Goal: Find contact information: Find contact information

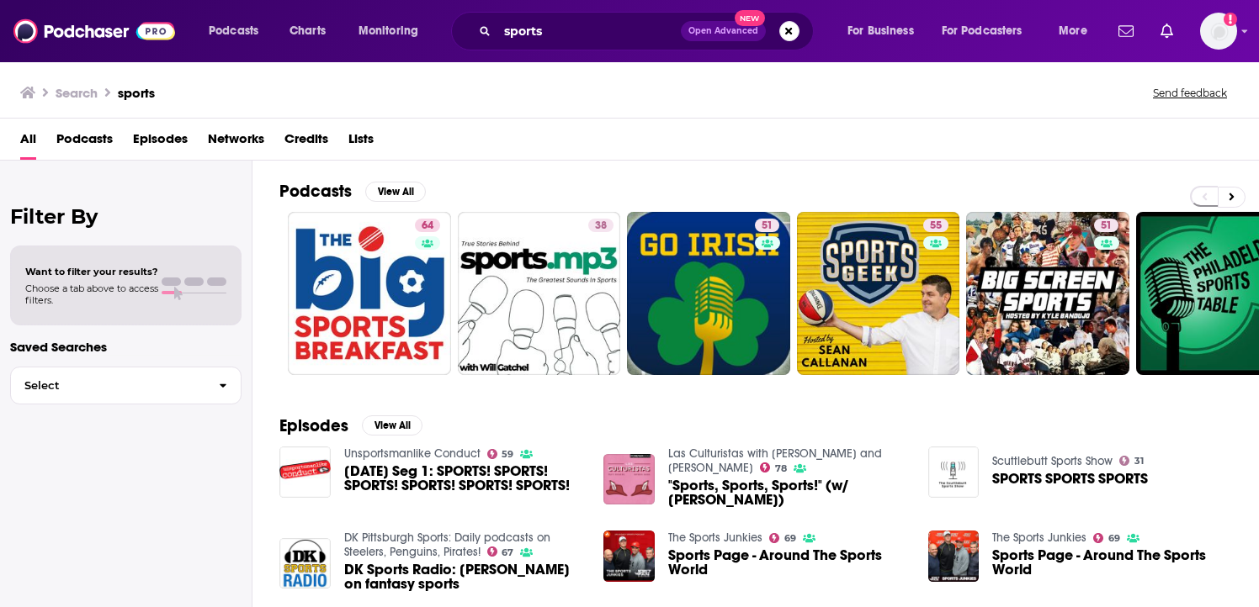
click at [360, 140] on span "Lists" at bounding box center [360, 142] width 25 height 34
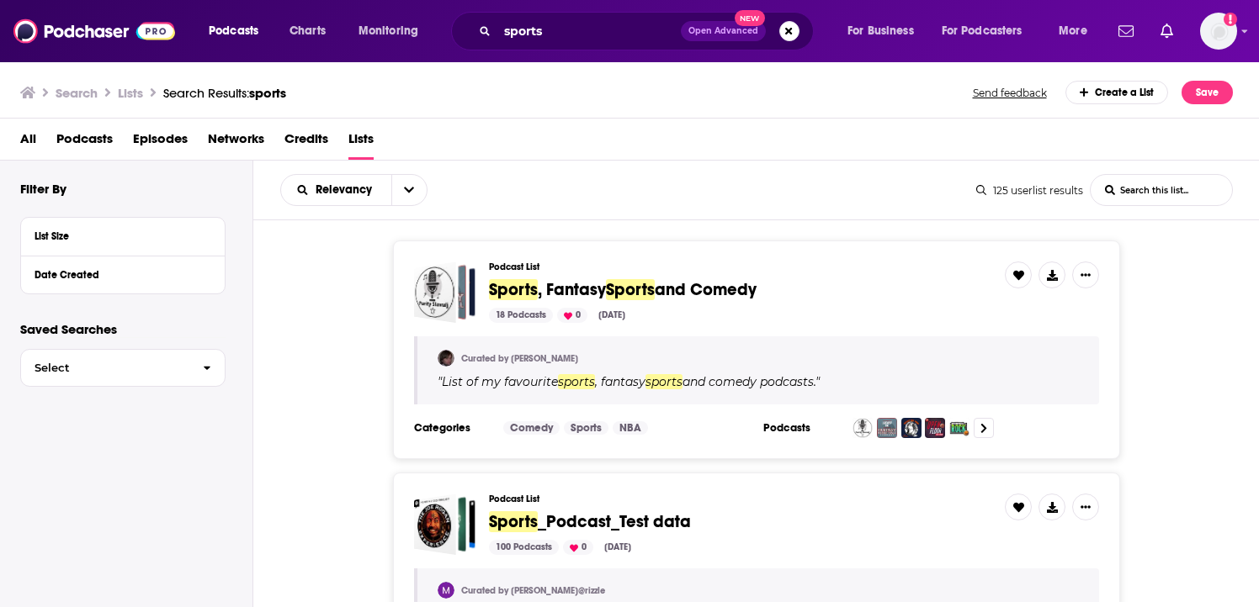
click at [340, 268] on div "Podcast List Sports , Fantasy Sports and Comedy 18 Podcasts 0 Jun 14, 2022 Cura…" at bounding box center [756, 350] width 1006 height 219
click at [98, 270] on div "Date Created" at bounding box center [112, 275] width 157 height 12
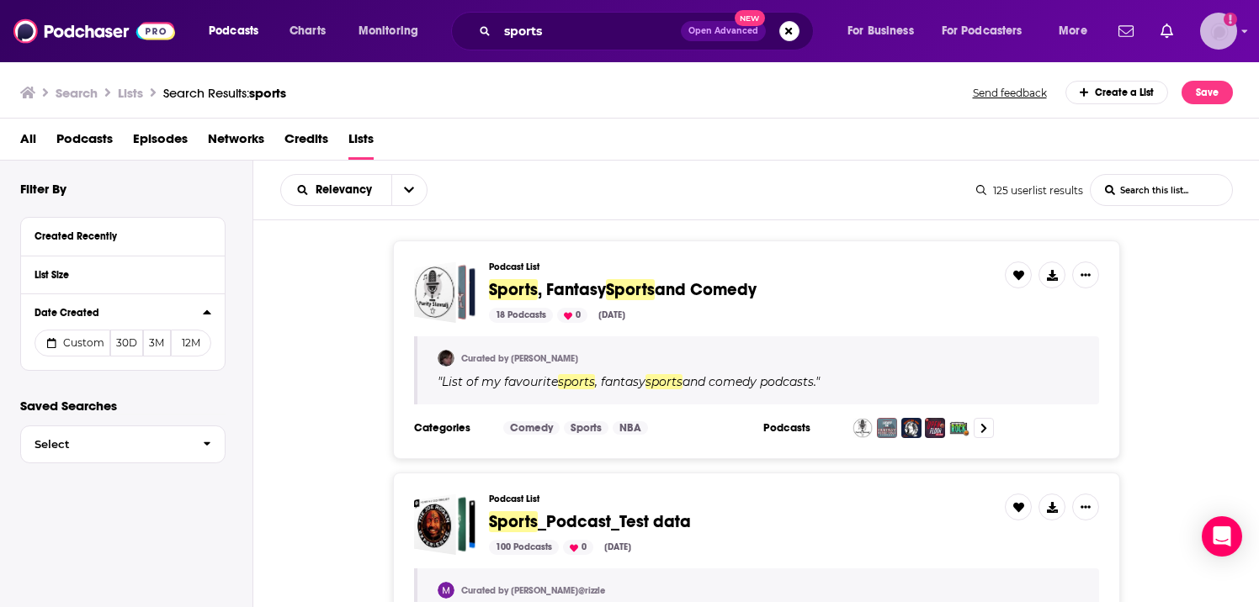
click at [1200, 39] on div "Logged in as KeianaGreenePage" at bounding box center [1218, 31] width 37 height 37
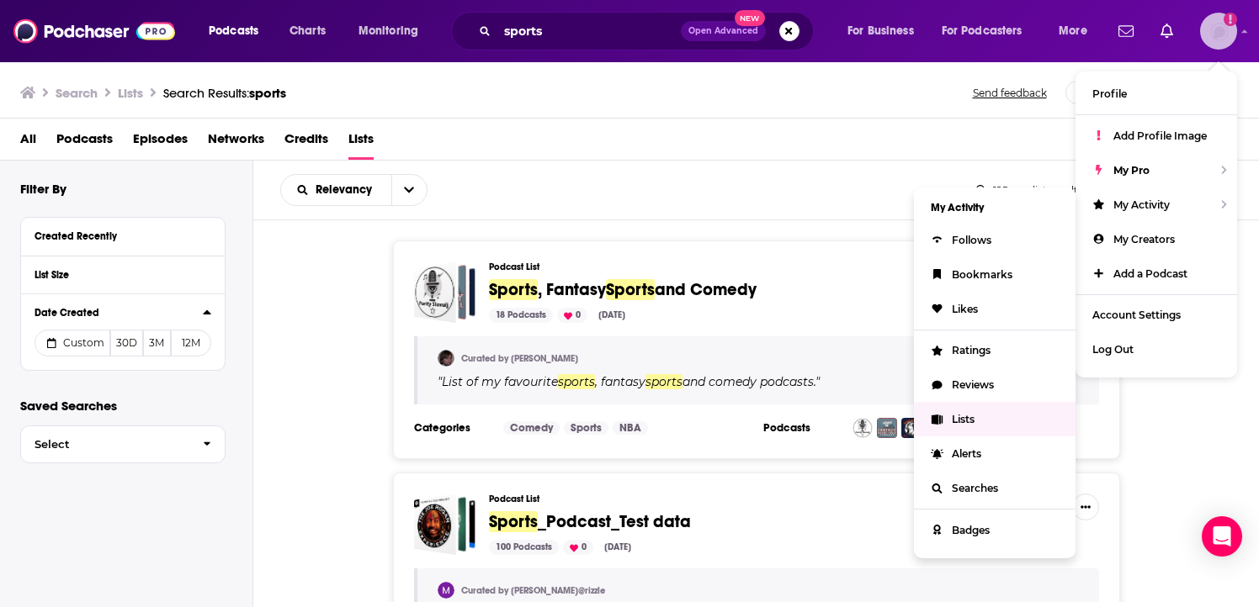
click at [955, 419] on span "Lists" at bounding box center [963, 419] width 23 height 13
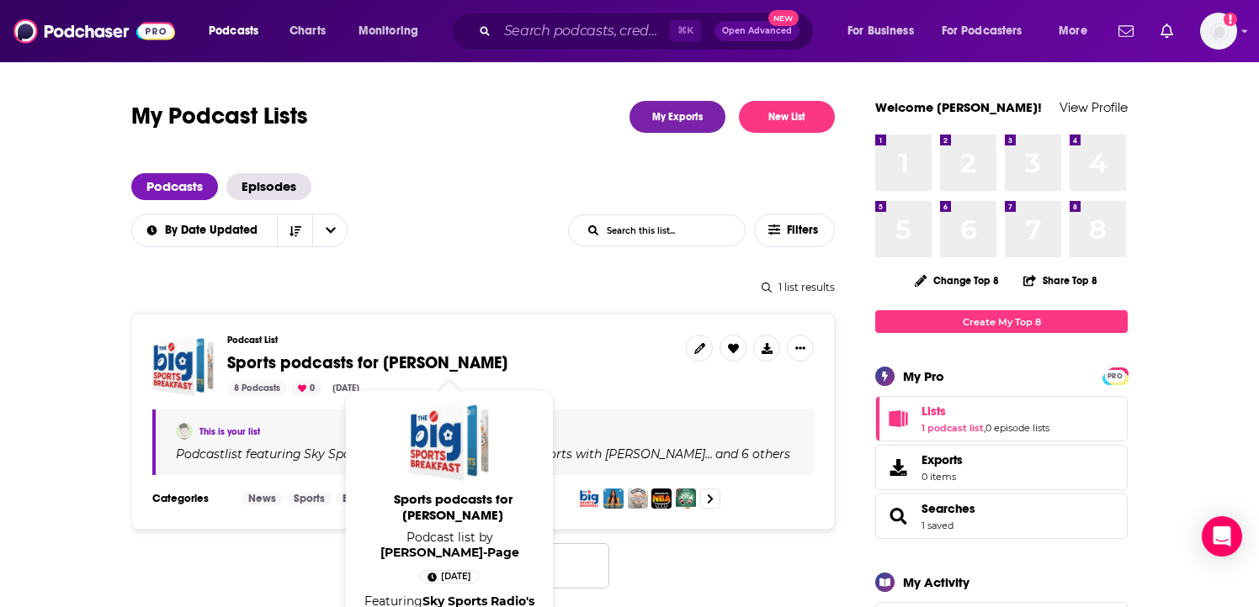
click at [374, 365] on span "Sports podcasts for April Verrett" at bounding box center [367, 363] width 280 height 21
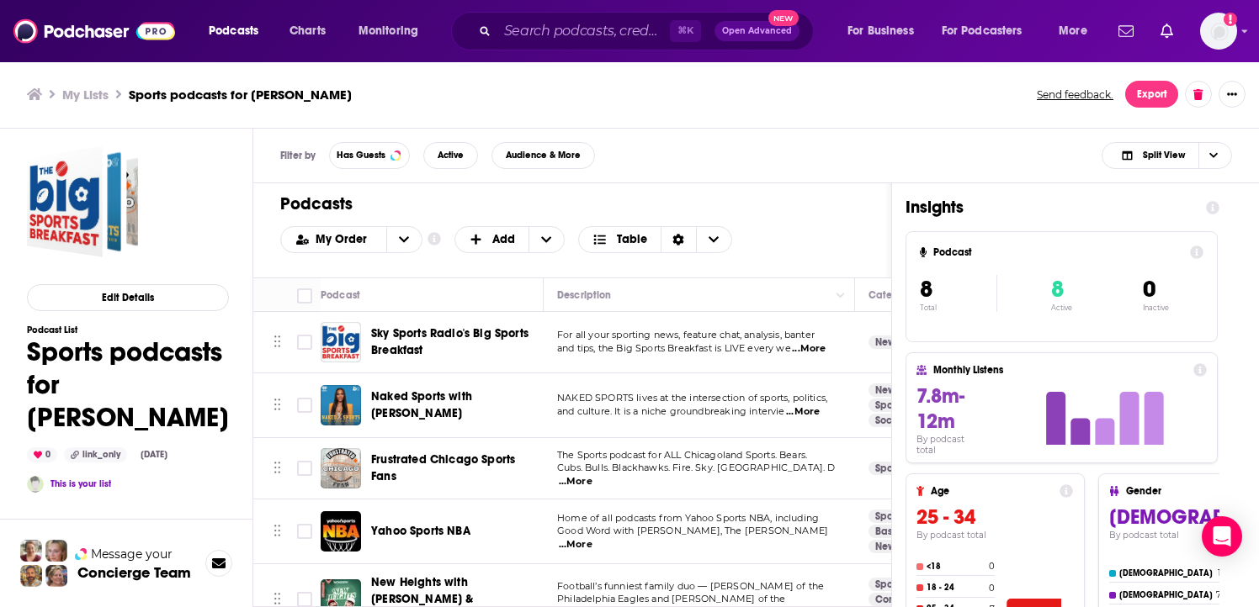
click at [471, 294] on div "Podcast" at bounding box center [425, 295] width 209 height 20
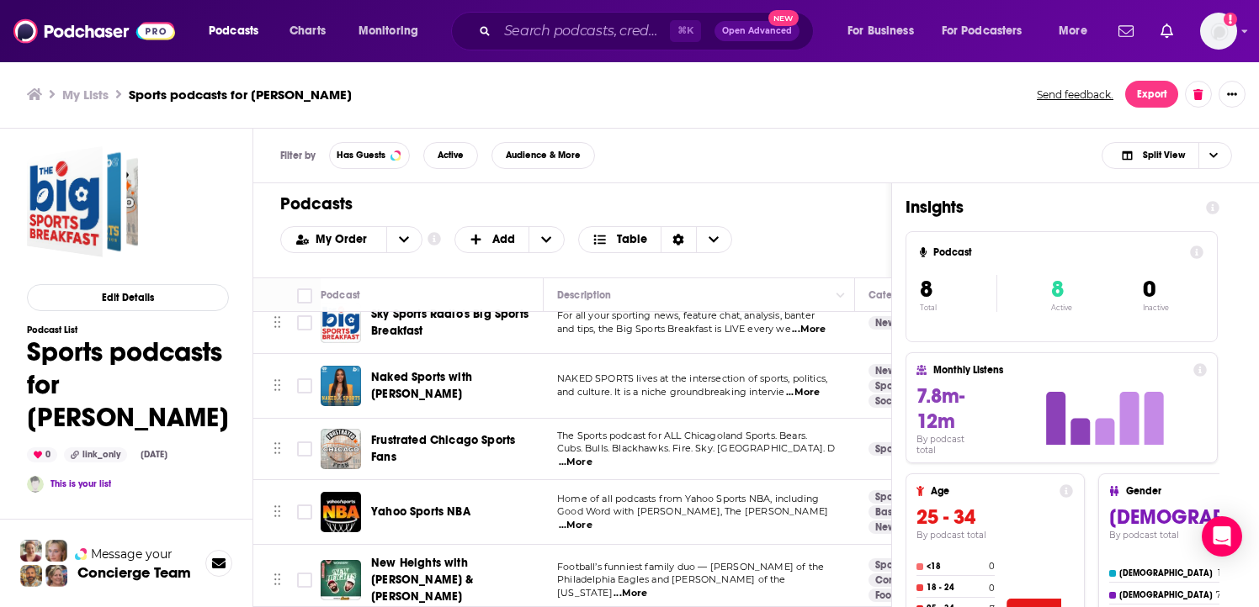
scroll to position [34, 0]
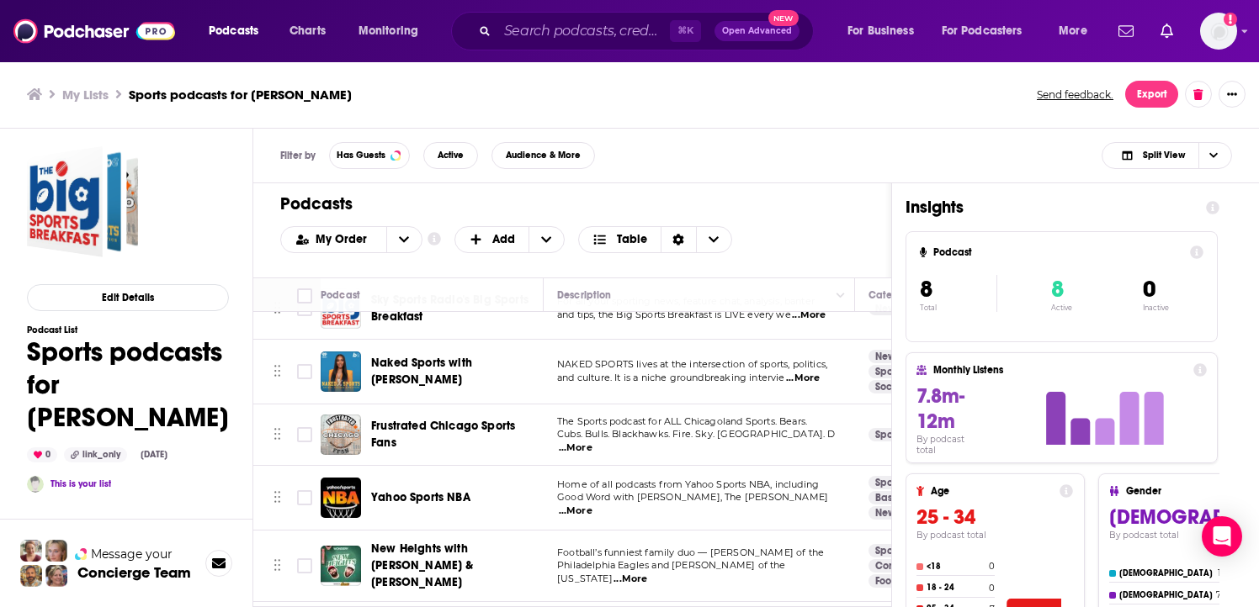
click at [807, 379] on span "...More" at bounding box center [803, 378] width 34 height 13
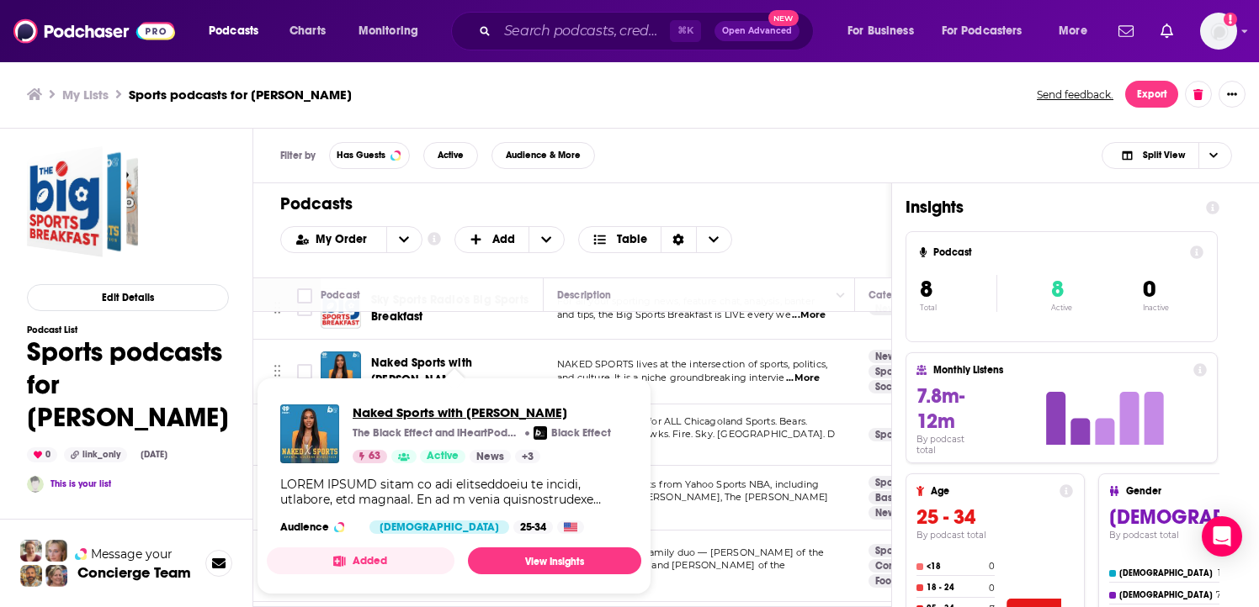
click at [399, 410] on span "Naked Sports with Cari Champion" at bounding box center [482, 413] width 258 height 16
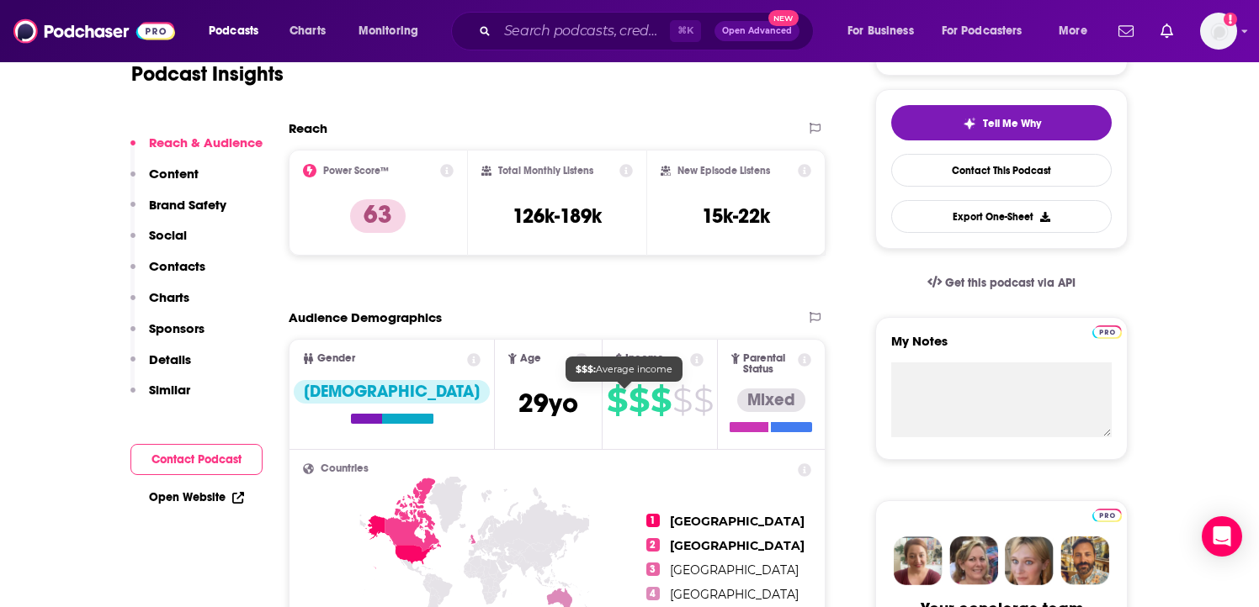
scroll to position [370, 0]
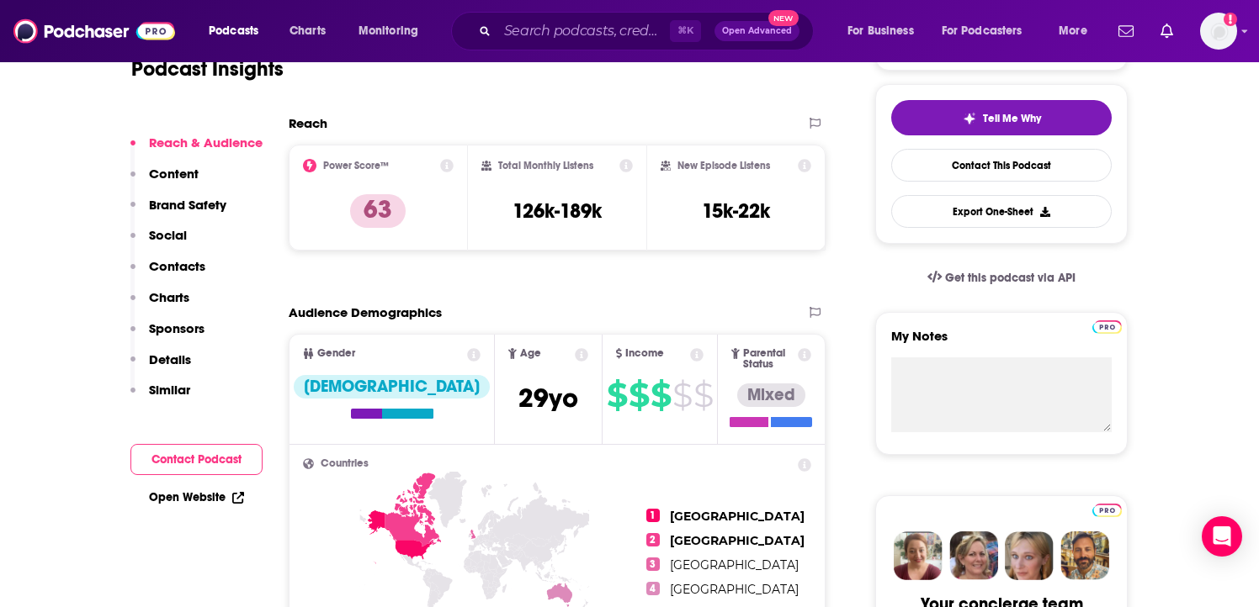
click at [162, 263] on p "Contacts" at bounding box center [177, 266] width 56 height 16
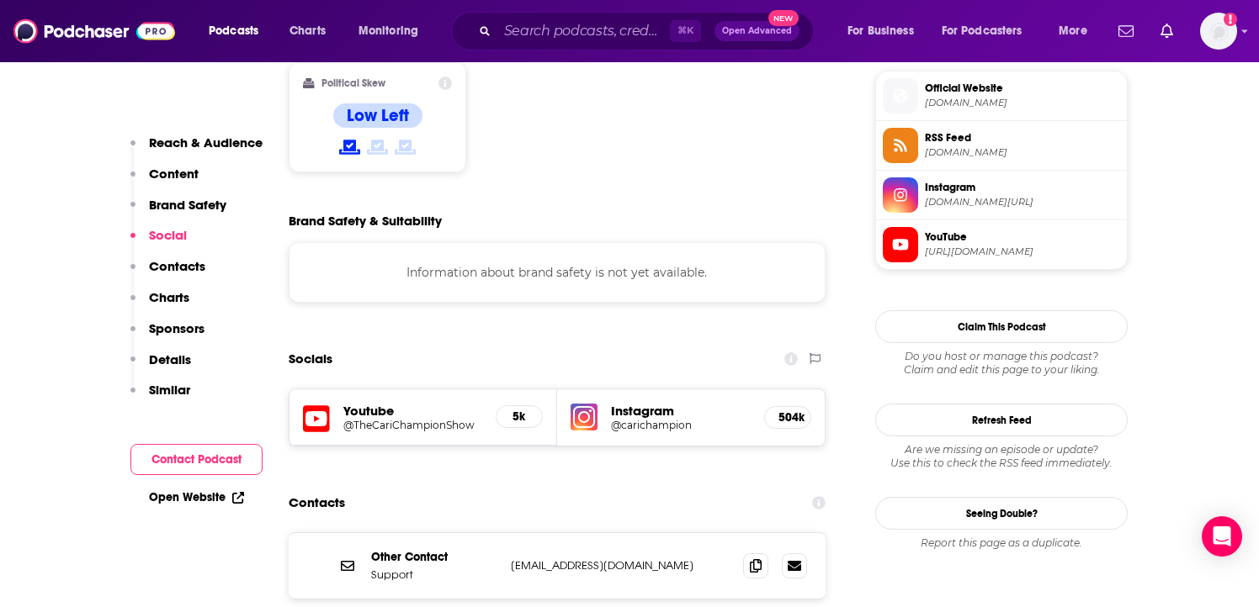
scroll to position [1377, 0]
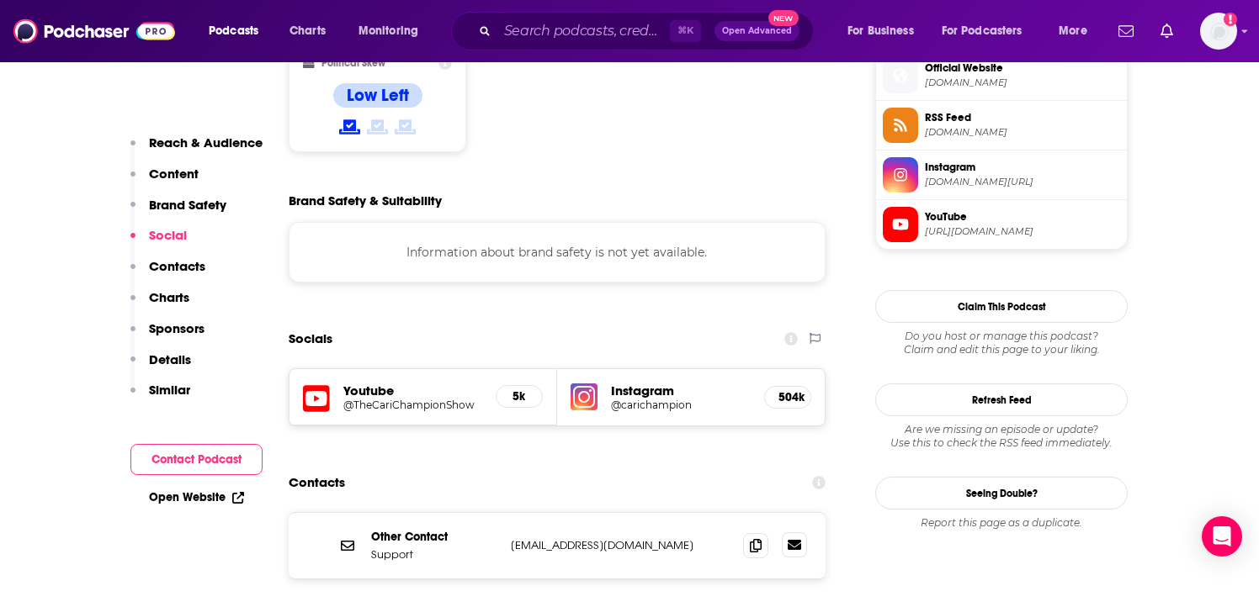
click at [793, 540] on icon at bounding box center [793, 545] width 13 height 10
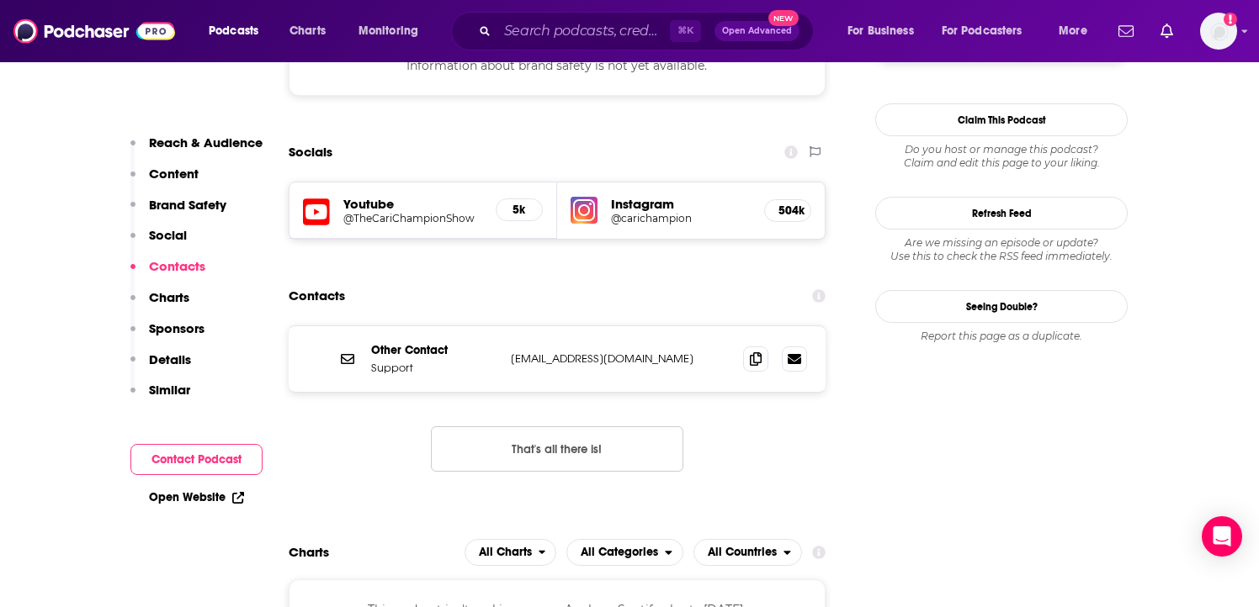
scroll to position [1579, 0]
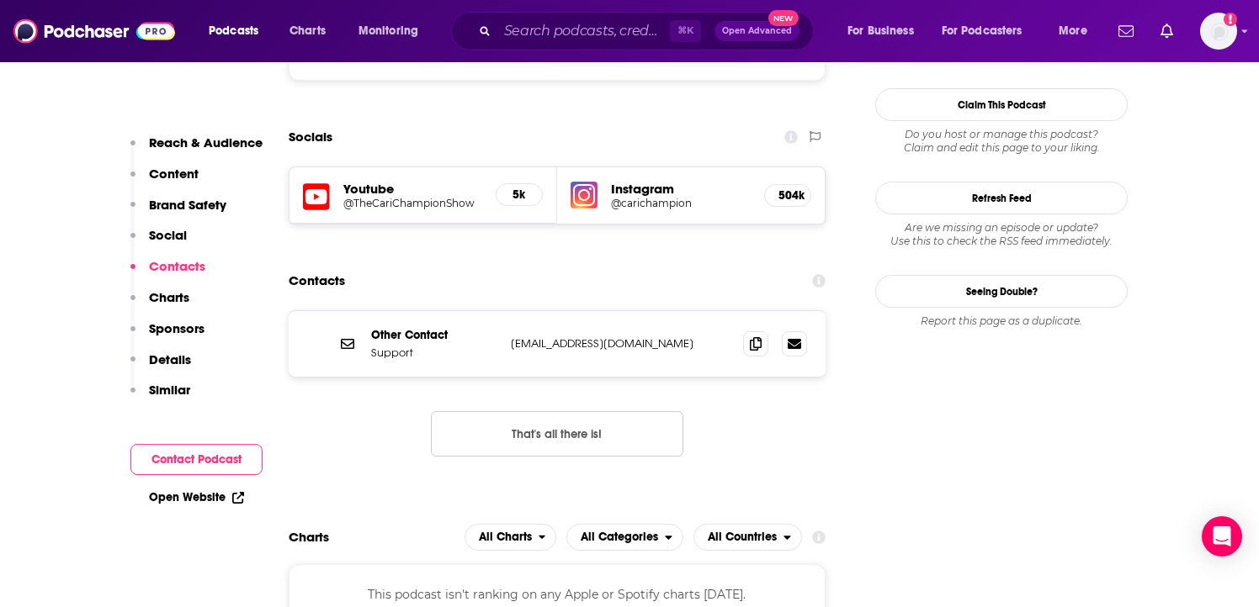
click at [675, 197] on h5 "@carichampion" at bounding box center [681, 203] width 140 height 13
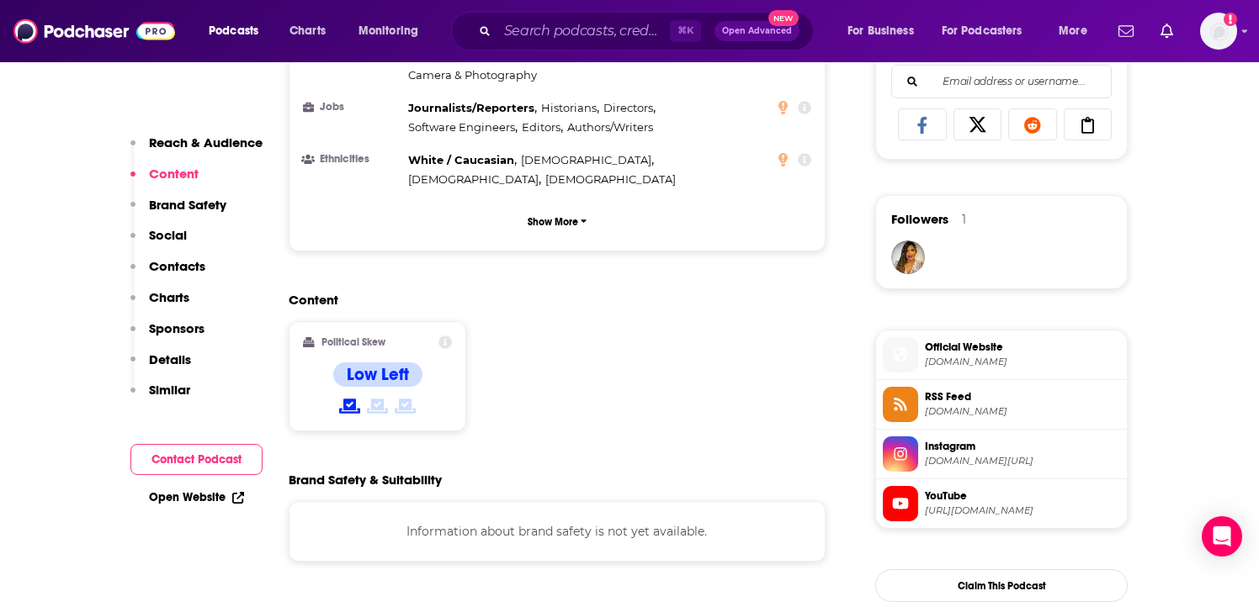
scroll to position [1144, 0]
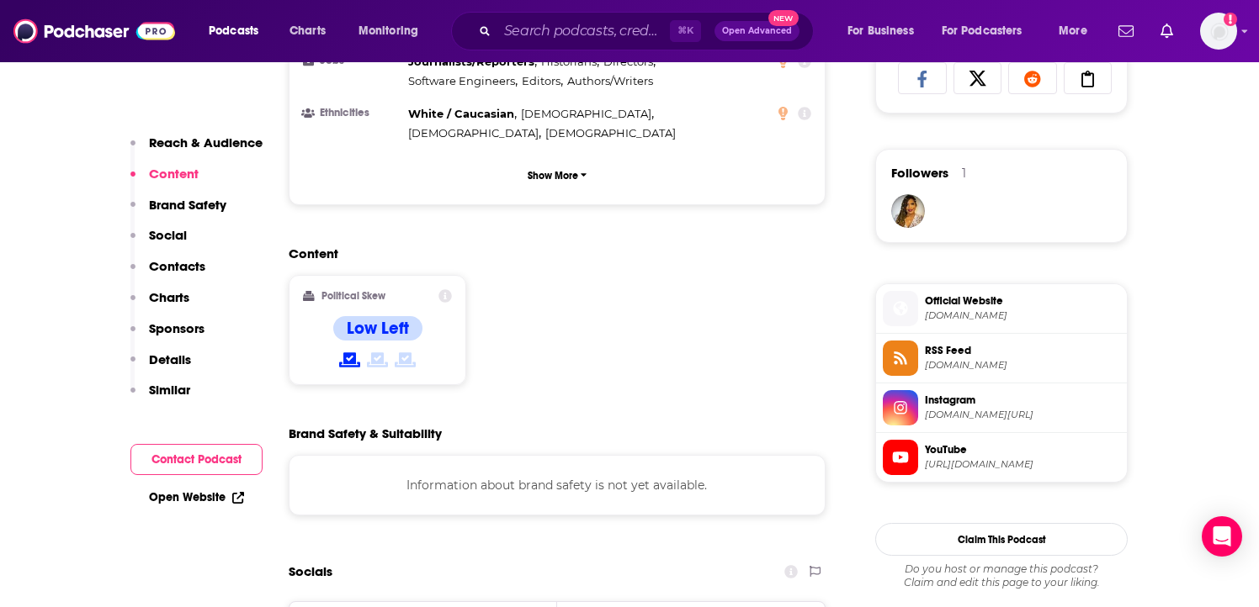
click at [204, 462] on button "Contact Podcast" at bounding box center [196, 459] width 132 height 31
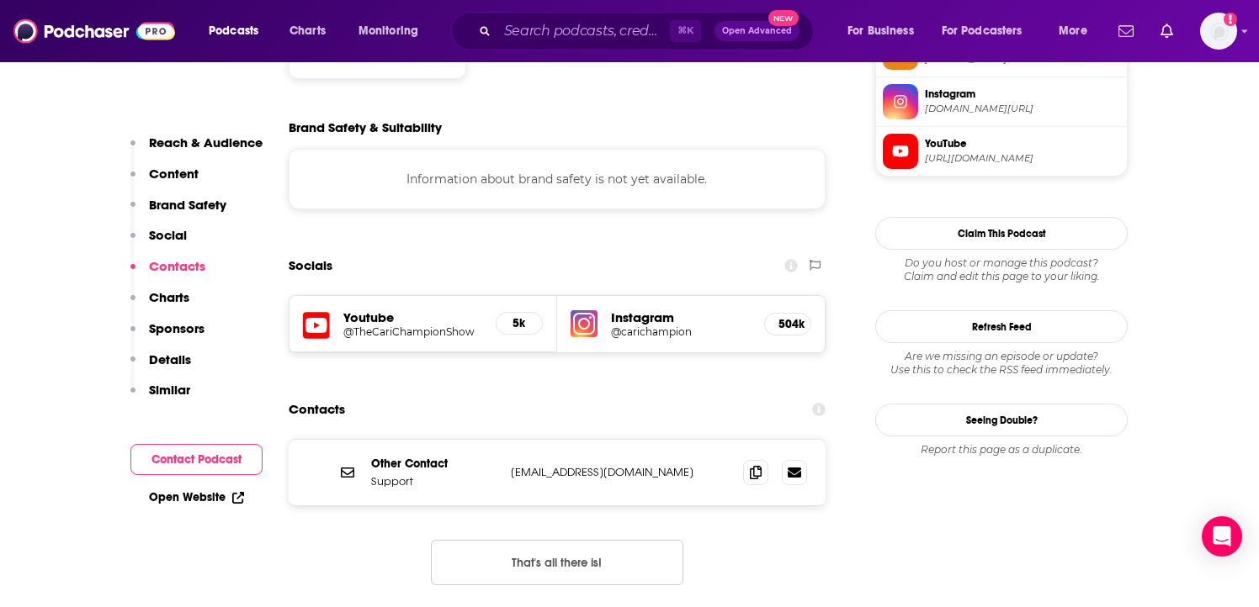
scroll to position [1546, 0]
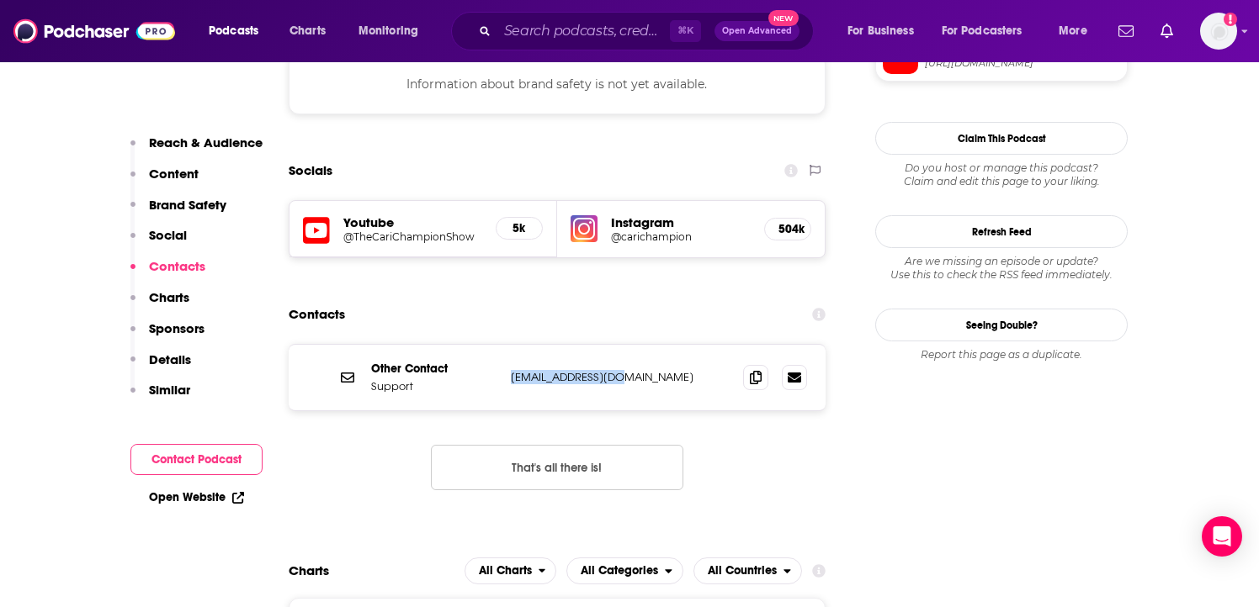
drag, startPoint x: 623, startPoint y: 309, endPoint x: 513, endPoint y: 305, distance: 109.5
click at [513, 345] on div "Other Contact Support support@iheart.com support@iheart.com" at bounding box center [557, 378] width 537 height 66
copy p "support@iheart.com"
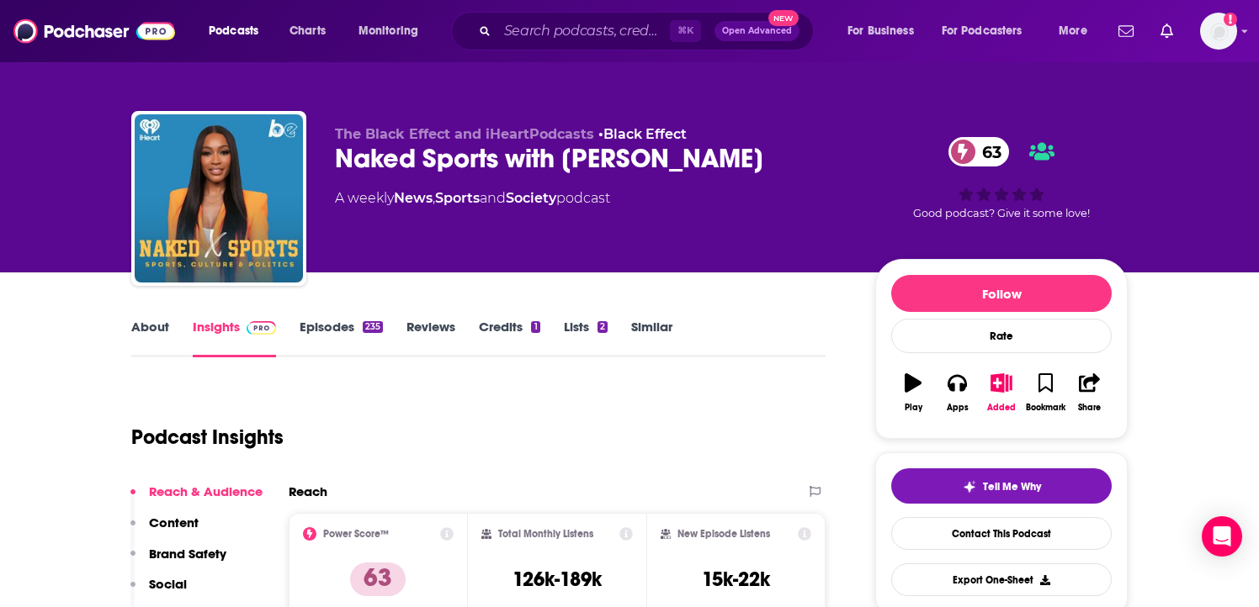
scroll to position [0, 0]
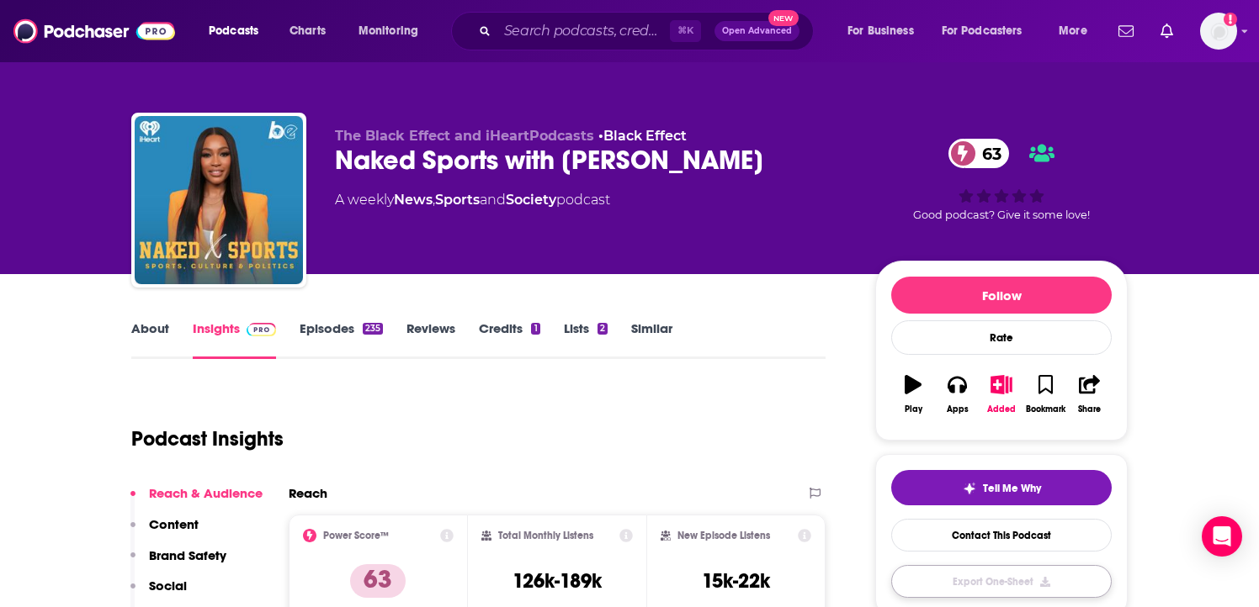
click at [968, 582] on button "Export One-Sheet" at bounding box center [1001, 581] width 220 height 33
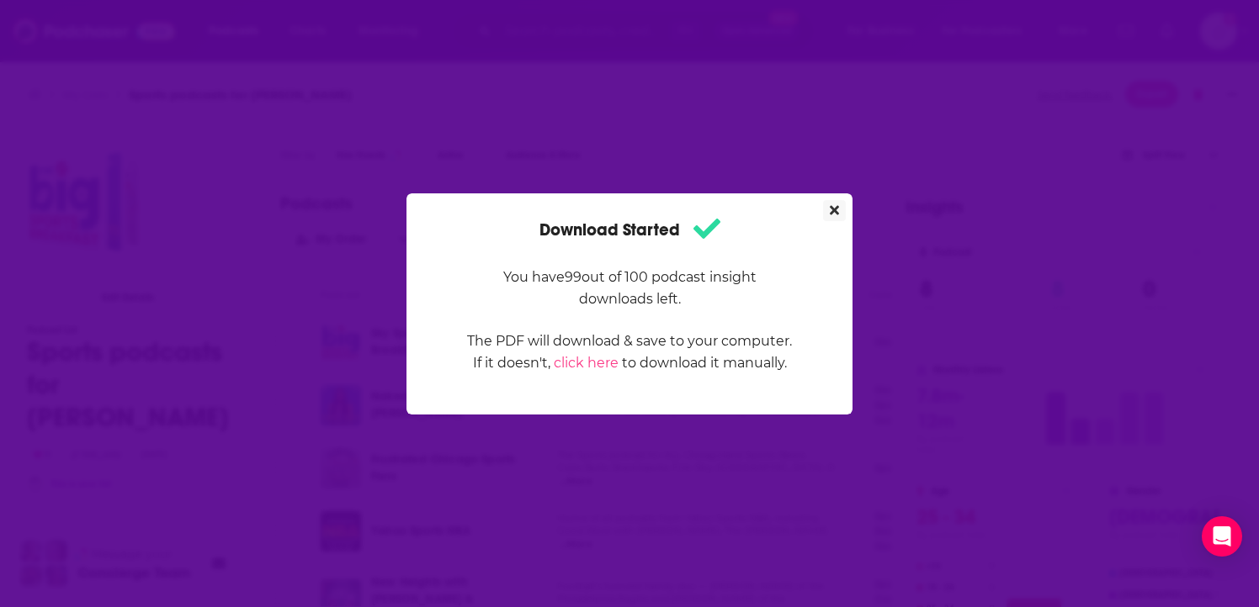
click at [834, 213] on icon "Close" at bounding box center [834, 210] width 9 height 13
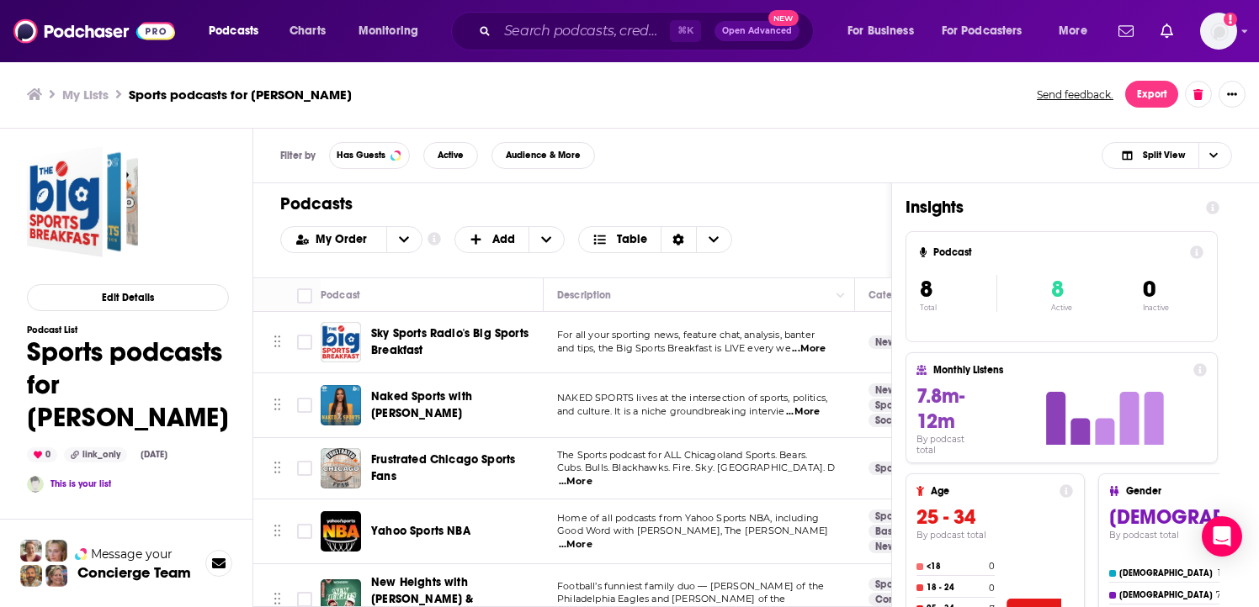
click at [803, 342] on span "...More" at bounding box center [809, 348] width 34 height 13
drag, startPoint x: 745, startPoint y: 347, endPoint x: 786, endPoint y: 347, distance: 41.2
click at [814, 353] on span "...More" at bounding box center [809, 348] width 34 height 13
click at [502, 300] on div "Podcast" at bounding box center [425, 295] width 209 height 20
click at [306, 333] on icon "Toggle select row" at bounding box center [304, 342] width 20 height 20
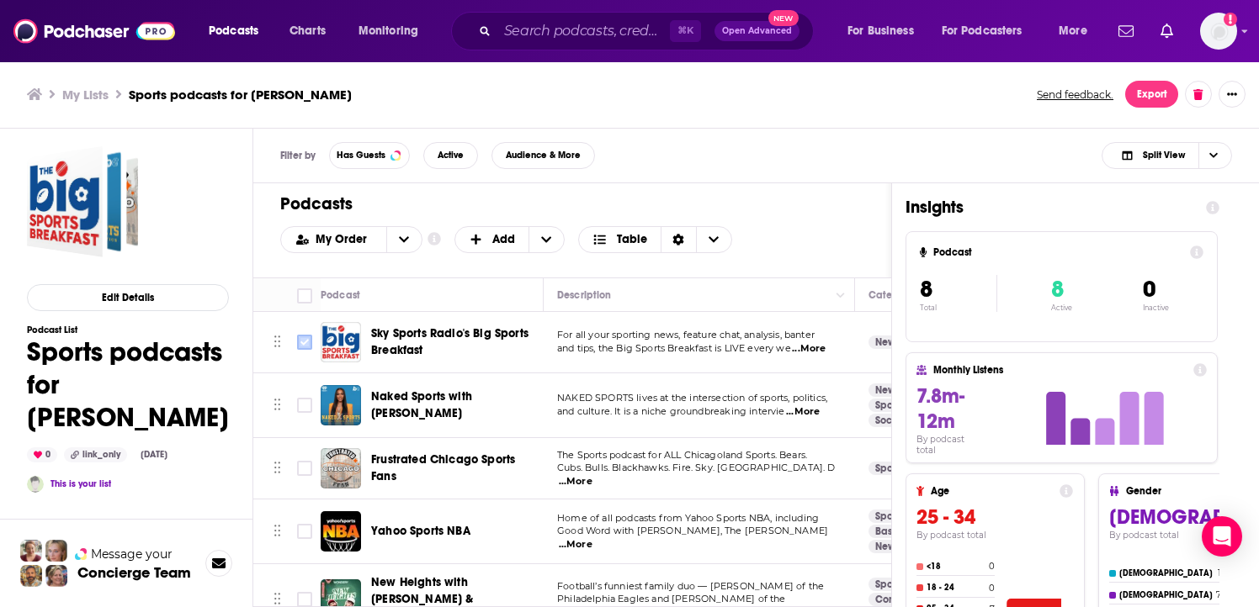
click at [297, 343] on input "Toggle select row" at bounding box center [304, 342] width 15 height 15
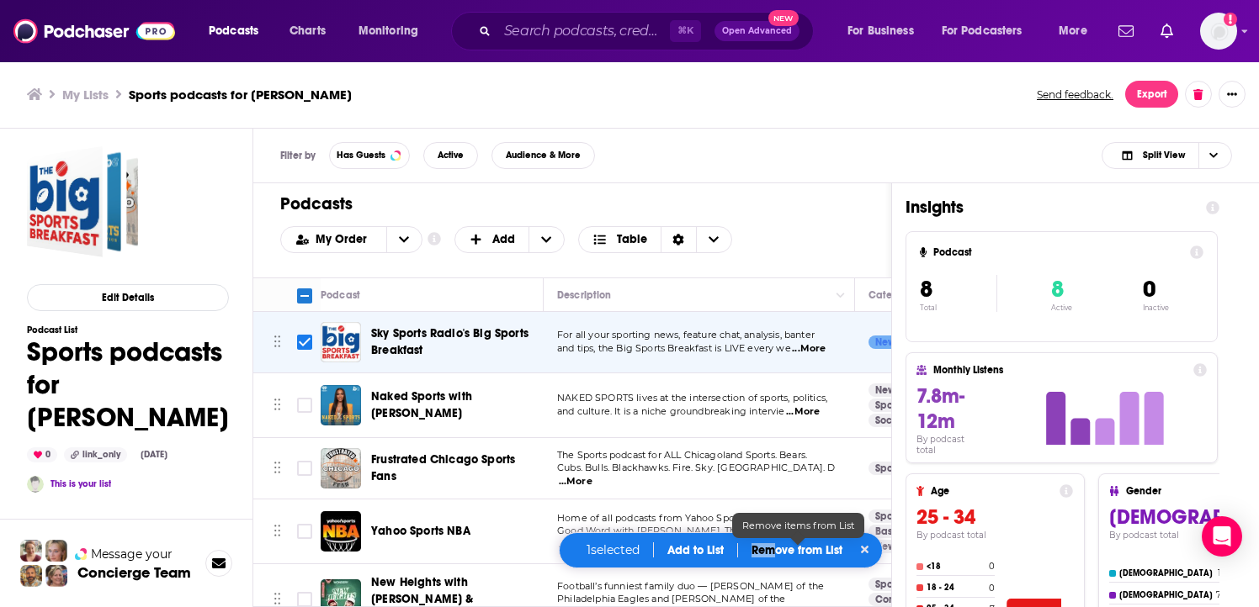
drag, startPoint x: 772, startPoint y: 541, endPoint x: 772, endPoint y: 552, distance: 10.9
click at [772, 552] on div "1 selected Add to List Remove from List" at bounding box center [721, 551] width 325 height 36
click at [772, 552] on p "Remove from List" at bounding box center [796, 551] width 91 height 14
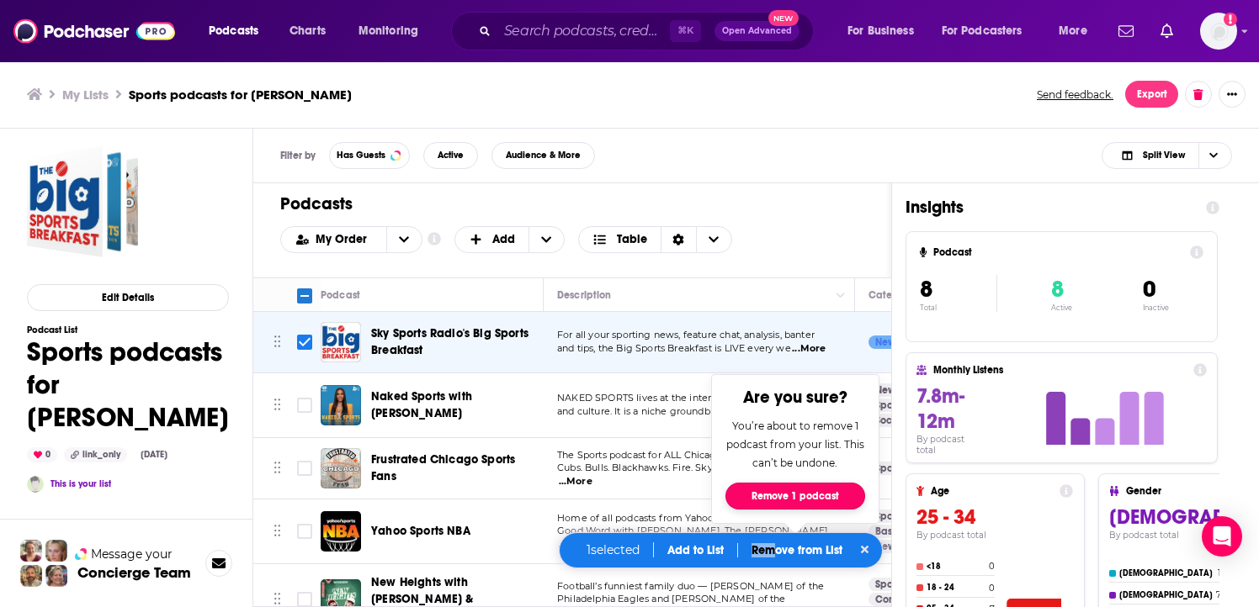
click at [810, 500] on button "Remove 1 podcast" at bounding box center [795, 496] width 140 height 27
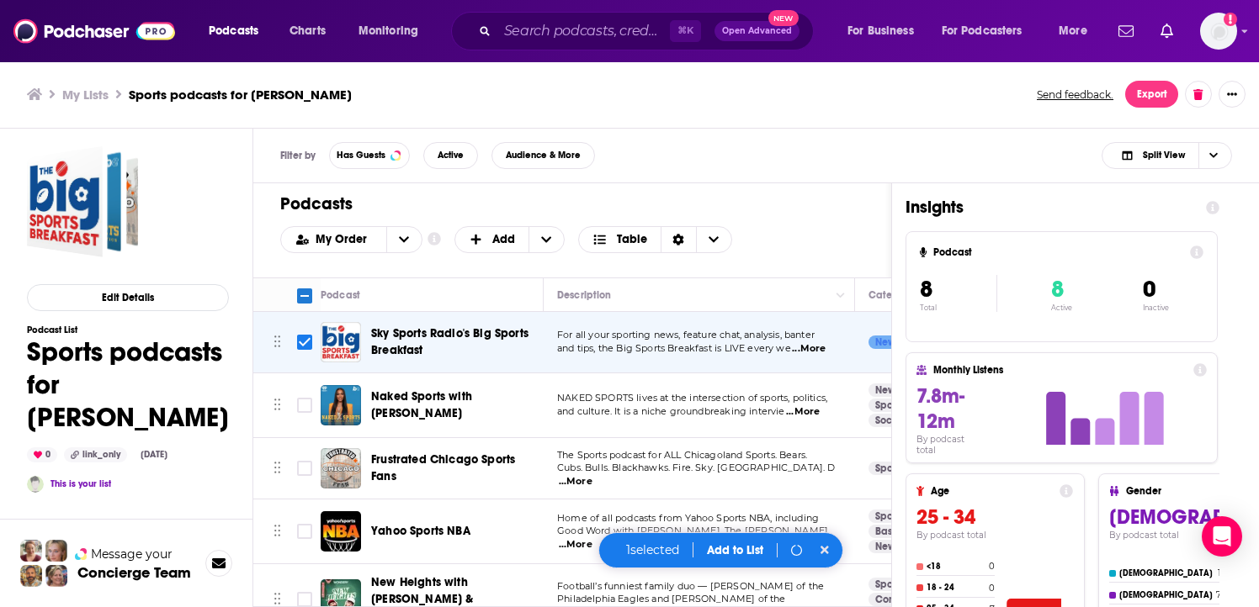
checkbox input "false"
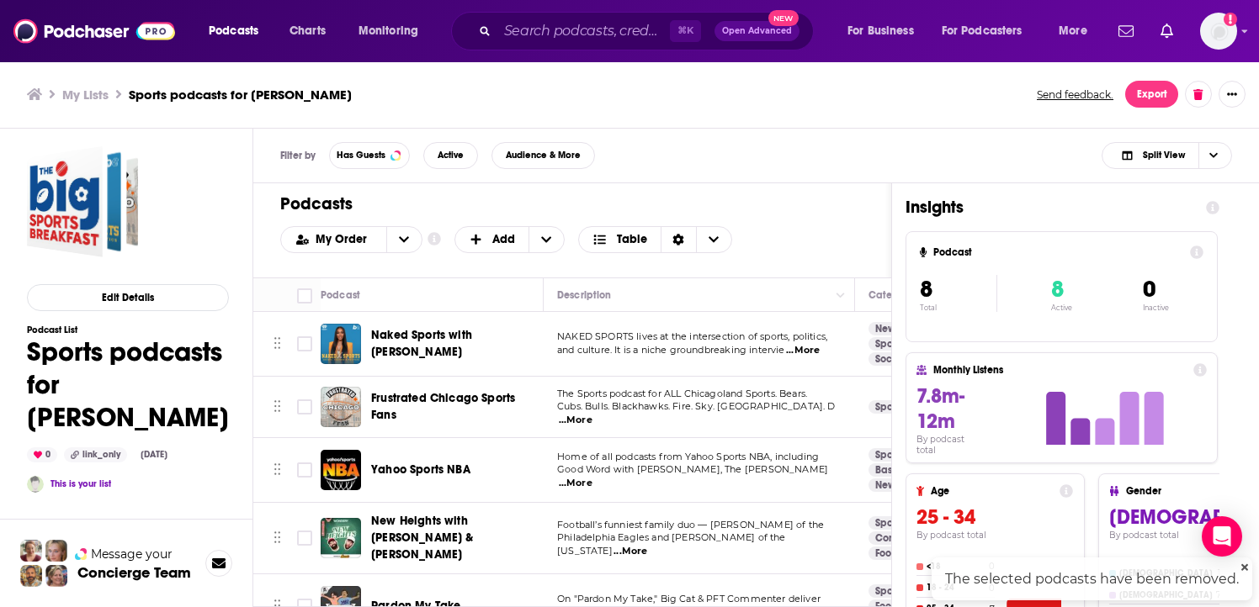
click at [629, 274] on div "Podcasts Add My Order Customize Your List Order Select the “My Order” sort and …" at bounding box center [572, 230] width 638 height 94
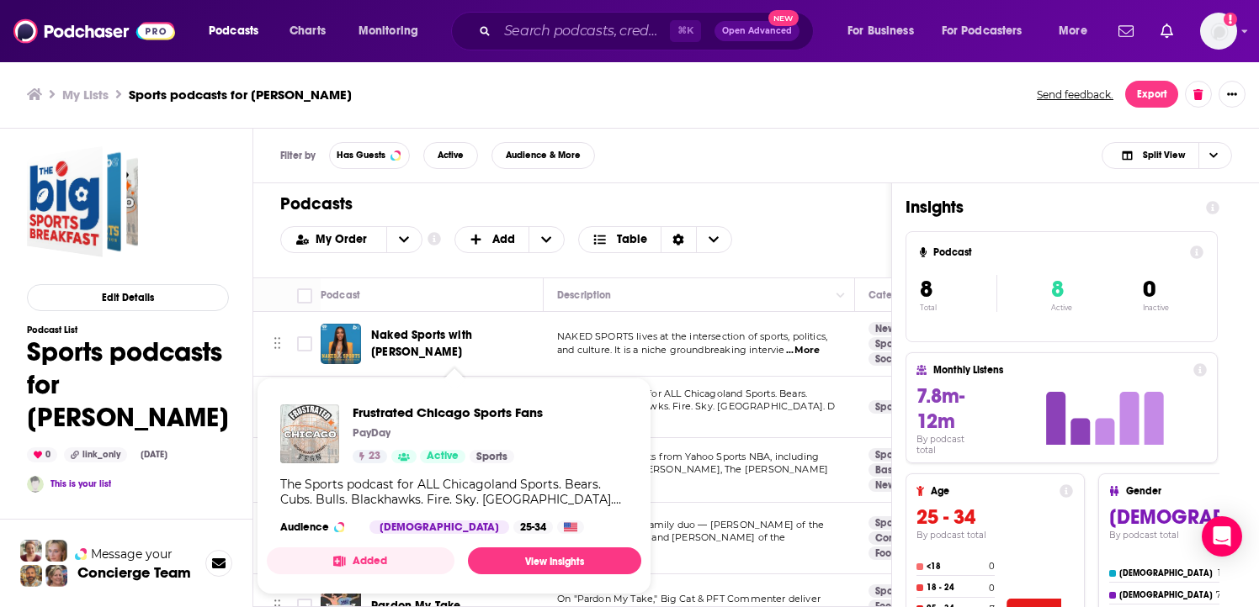
click at [337, 442] on img "Frustrated Chicago Sports Fans" at bounding box center [309, 434] width 59 height 59
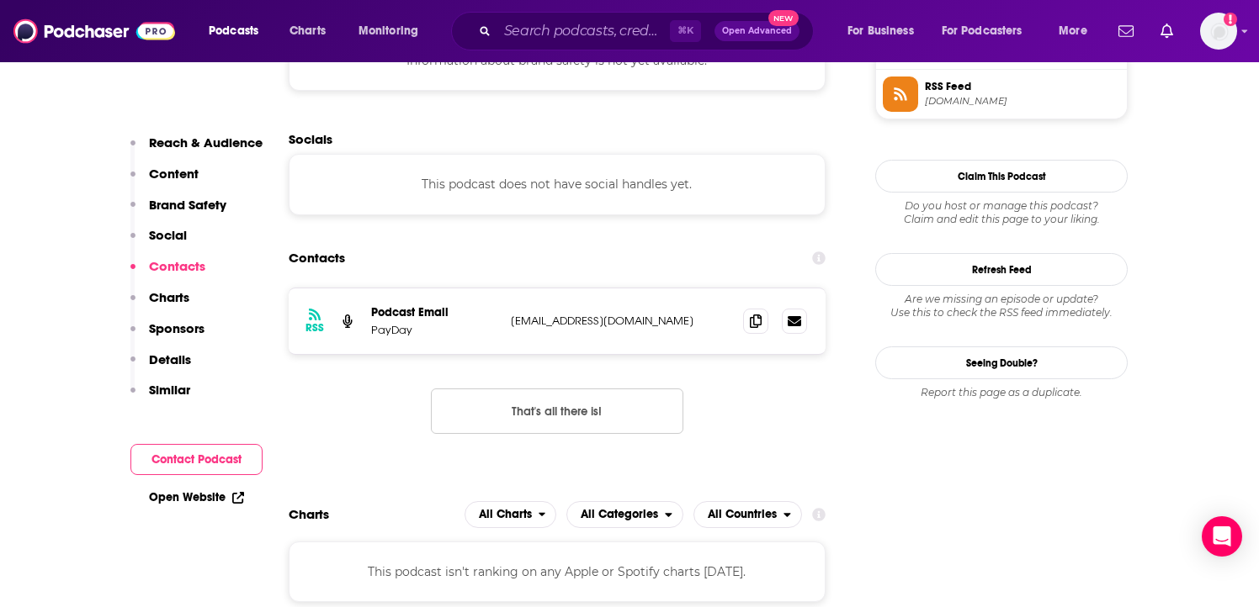
scroll to position [1279, 0]
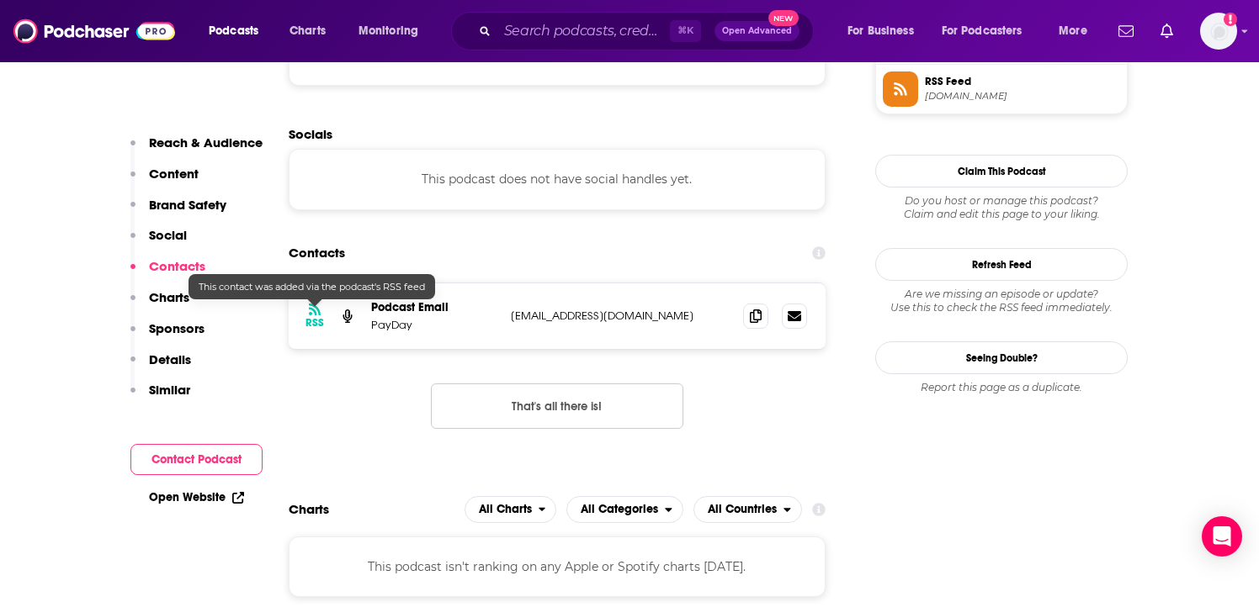
click at [315, 316] on icon at bounding box center [315, 309] width 12 height 13
click at [348, 317] on icon at bounding box center [347, 316] width 9 height 13
click at [309, 319] on h3 "RSS" at bounding box center [314, 322] width 19 height 13
click at [212, 493] on link "Open Website" at bounding box center [196, 497] width 95 height 14
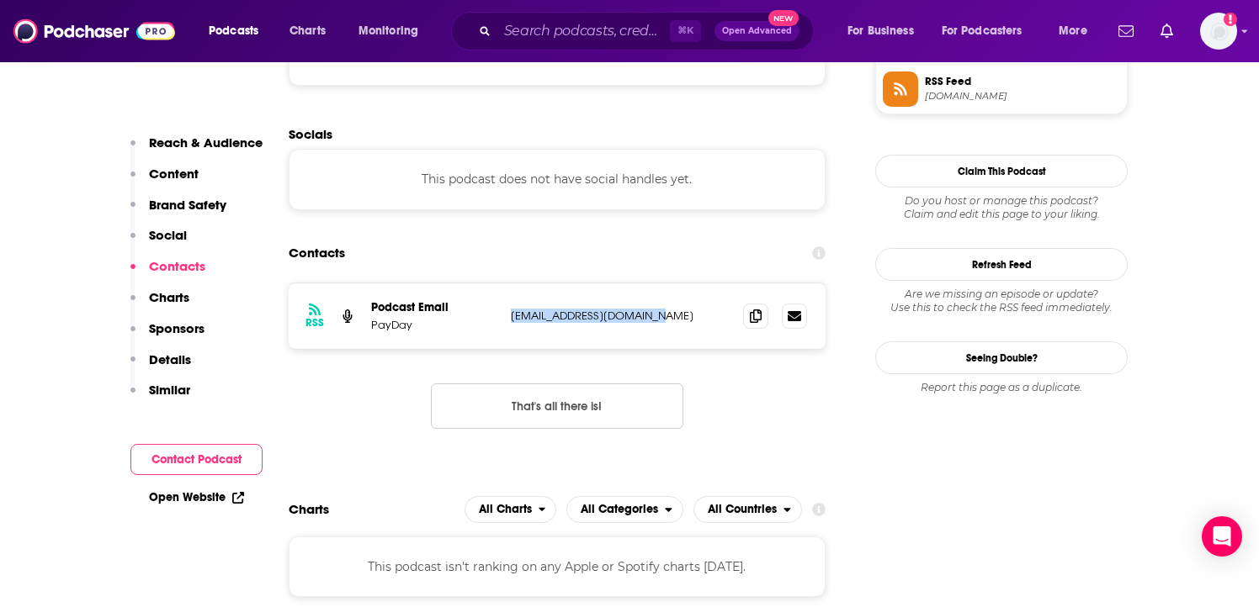
drag, startPoint x: 654, startPoint y: 320, endPoint x: 510, endPoint y: 310, distance: 144.2
click at [511, 310] on p "Vincesaunders2@gmail.com" at bounding box center [620, 316] width 219 height 14
copy p "Vincesaunders2@gmail.com"
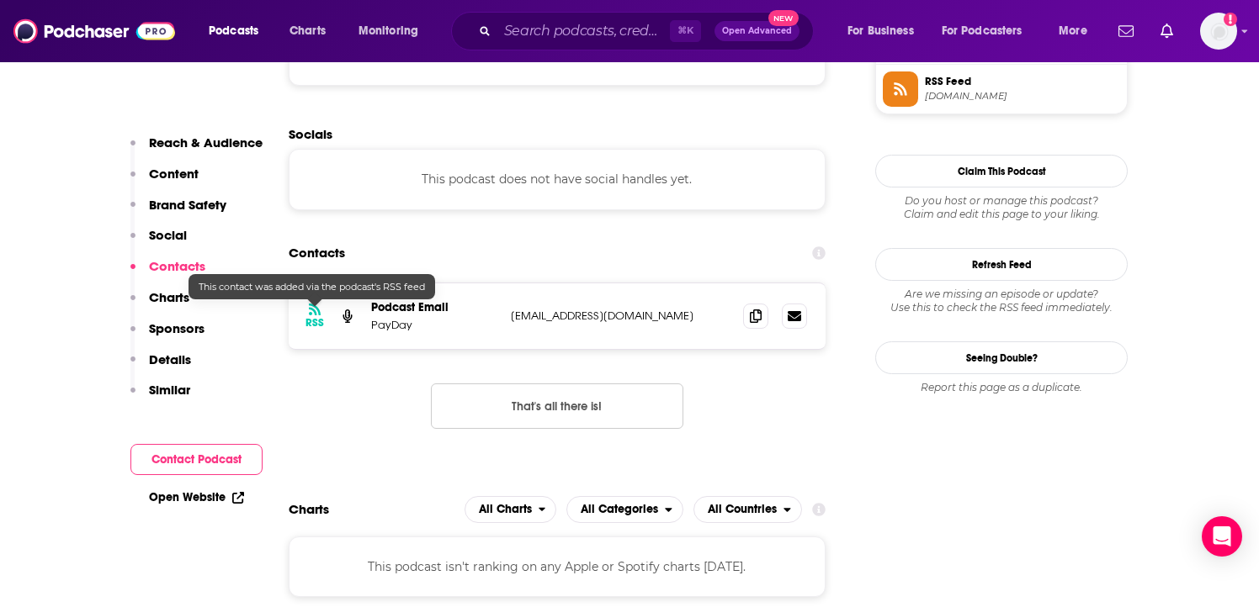
click at [315, 322] on h3 "RSS" at bounding box center [314, 322] width 19 height 13
click at [543, 314] on p "Vincesaunders2@gmail.com" at bounding box center [620, 316] width 219 height 14
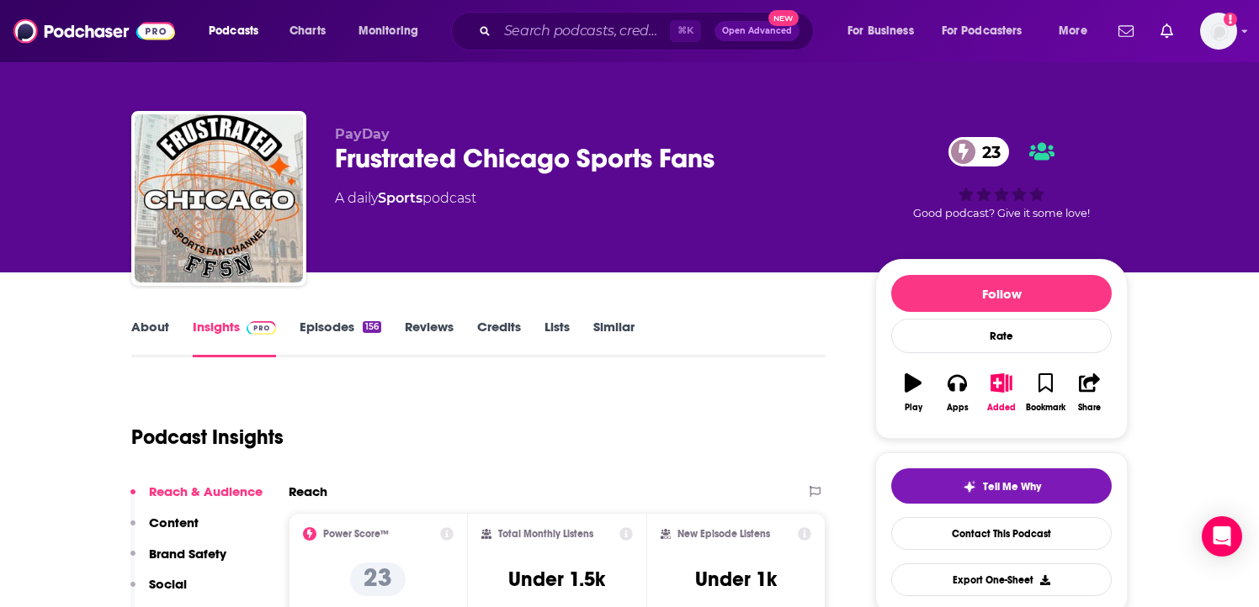
scroll to position [0, 0]
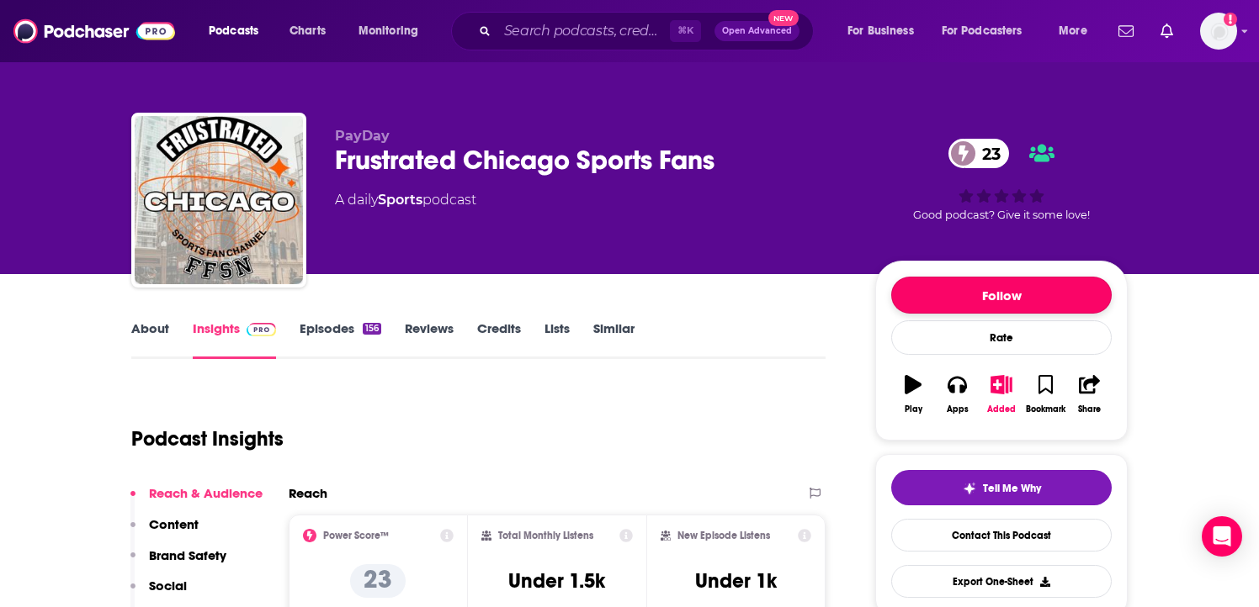
click at [984, 296] on button "Follow" at bounding box center [1001, 295] width 220 height 37
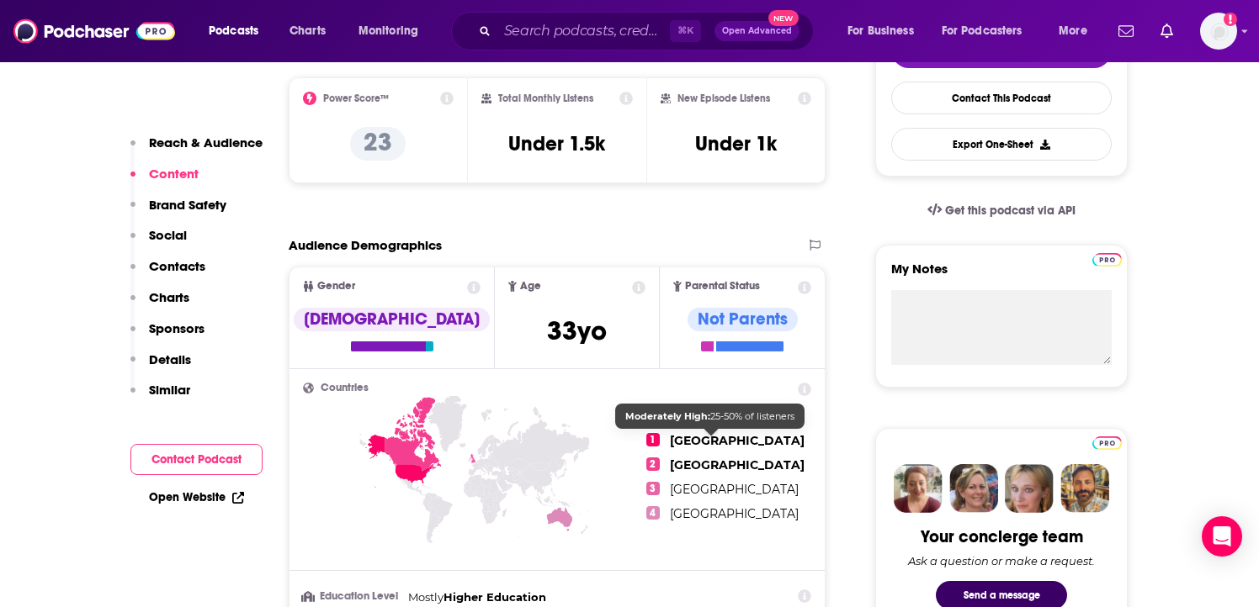
scroll to position [404, 0]
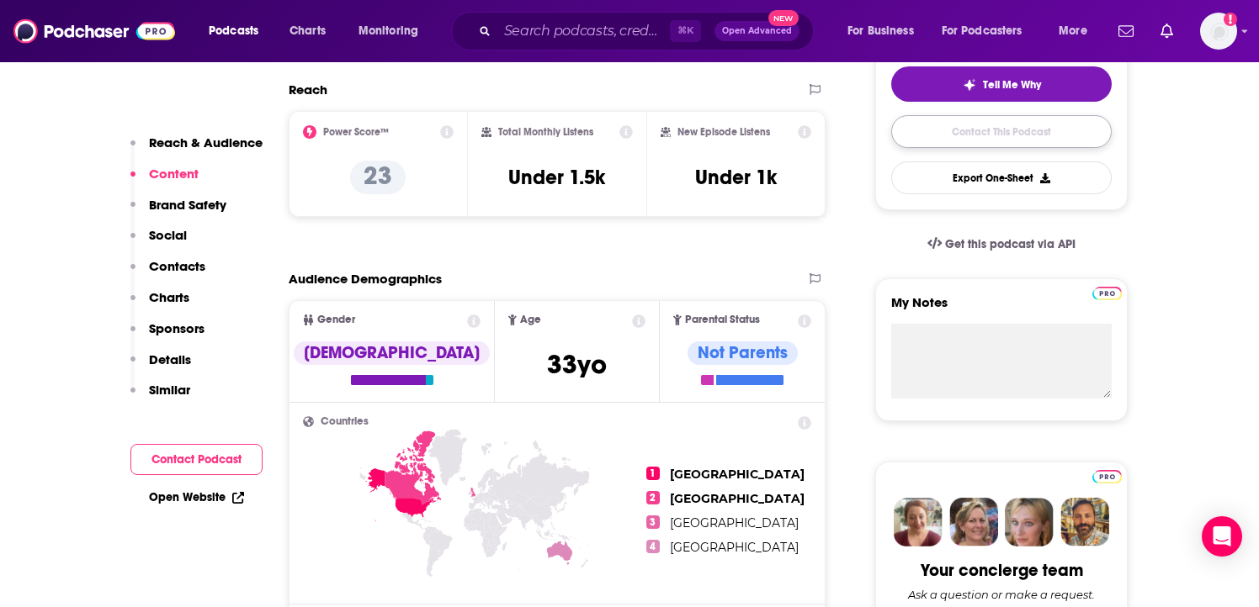
click at [1021, 136] on link "Contact This Podcast" at bounding box center [1001, 131] width 220 height 33
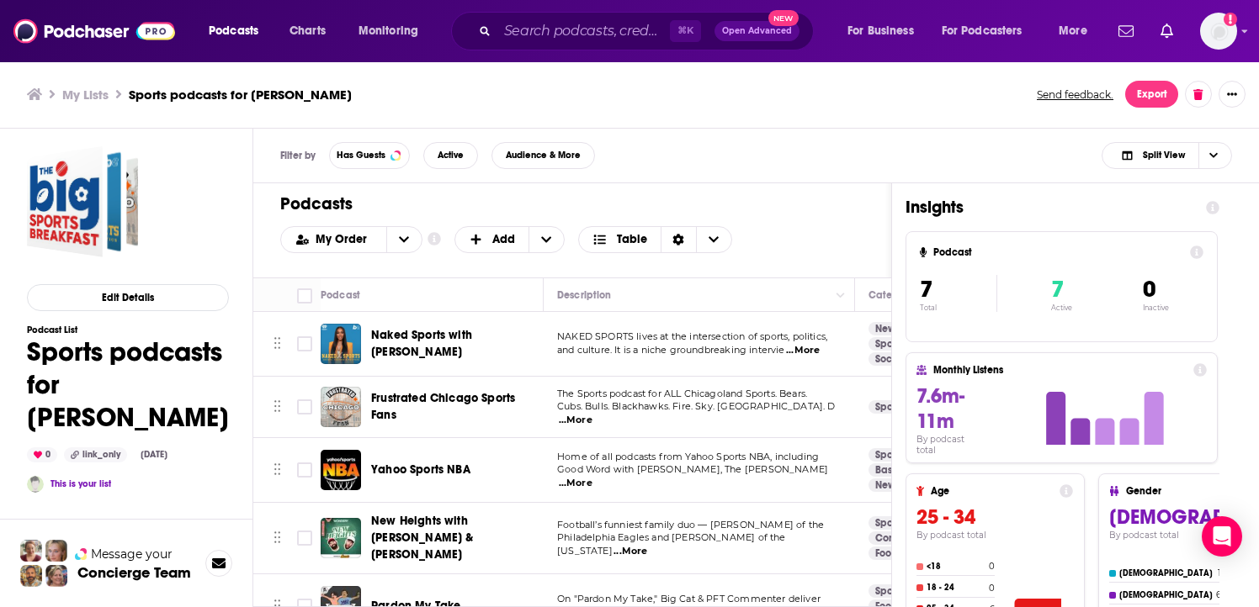
click at [609, 429] on td "The Sports podcast for ALL Chicagoland Sports. Bears. Cubs. Bulls. Blackhawks. …" at bounding box center [699, 407] width 311 height 61
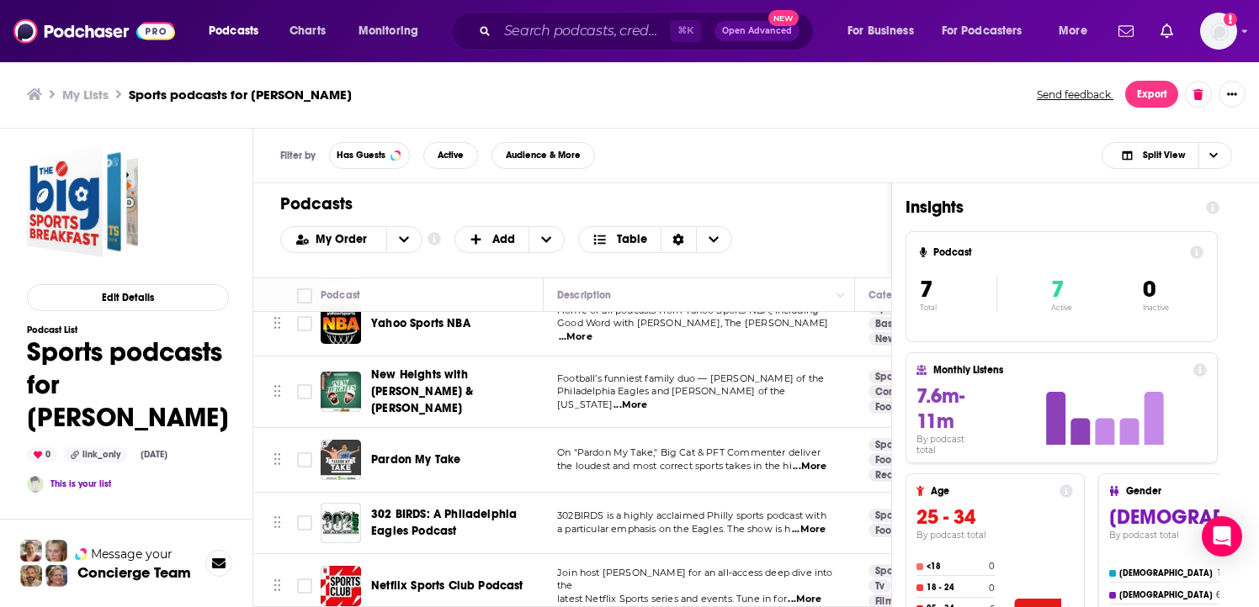
scroll to position [151, 0]
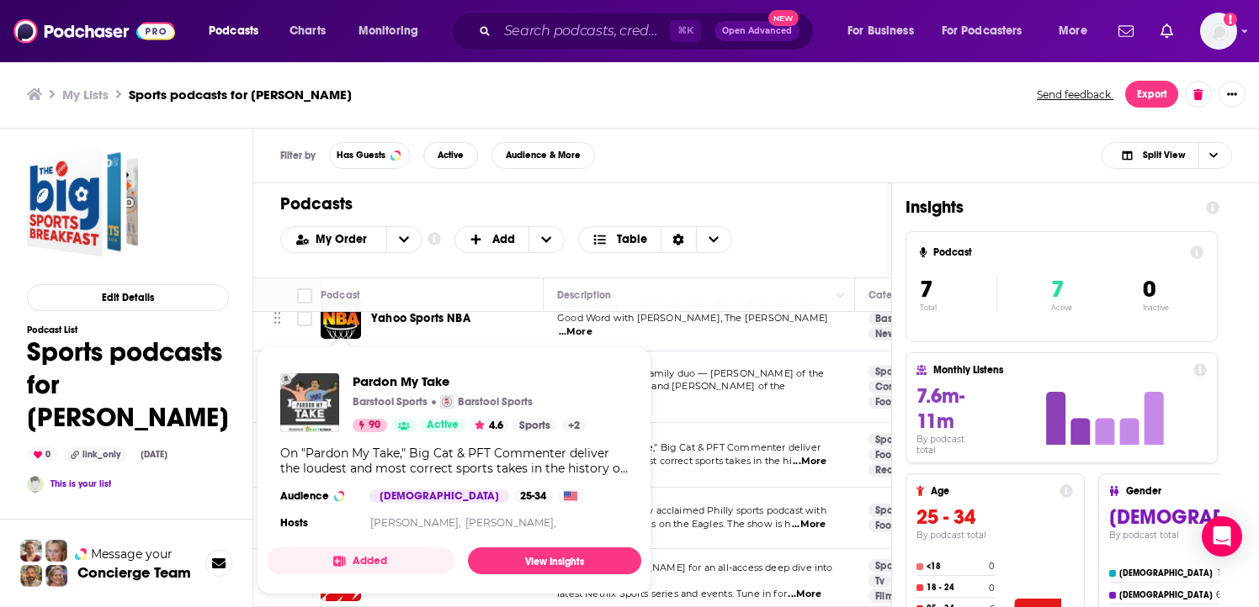
click at [338, 446] on div "On "Pardon My Take," Big Cat & PFT Commenter deliver the loudest and most corre…" at bounding box center [453, 461] width 347 height 30
click at [512, 554] on link "View Insights" at bounding box center [554, 561] width 173 height 27
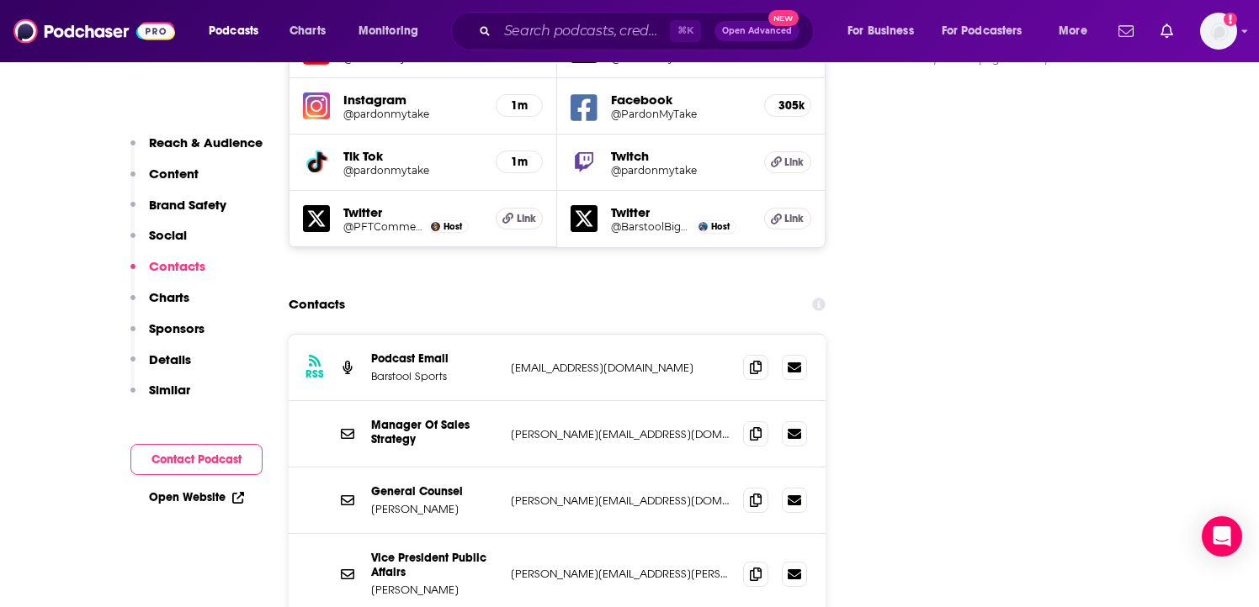
scroll to position [2053, 0]
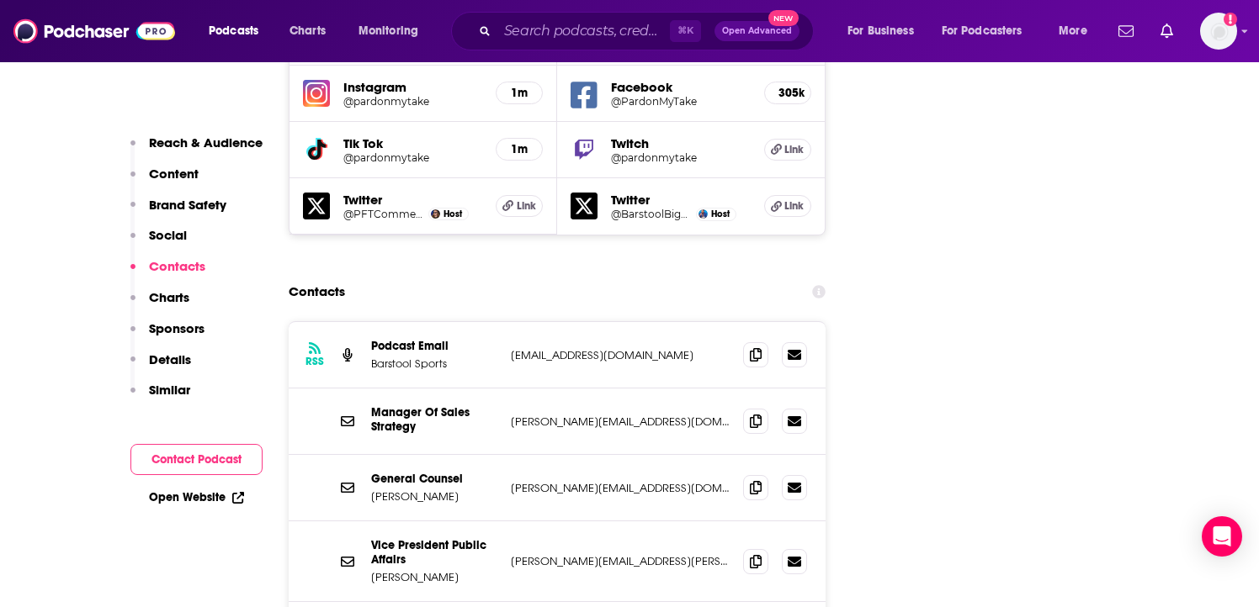
drag, startPoint x: 712, startPoint y: 230, endPoint x: 602, endPoint y: 225, distance: 109.5
click at [602, 322] on div "RSS Podcast Email Barstool Sports podcasting@barstoolsports.com podcasting@bars…" at bounding box center [557, 355] width 537 height 66
drag, startPoint x: 509, startPoint y: 242, endPoint x: 645, endPoint y: 241, distance: 136.3
click at [645, 322] on div "RSS Podcast Email Barstool Sports podcasting@barstoolsports.com podcasting@bars…" at bounding box center [557, 355] width 537 height 66
drag, startPoint x: 676, startPoint y: 241, endPoint x: 506, endPoint y: 236, distance: 170.8
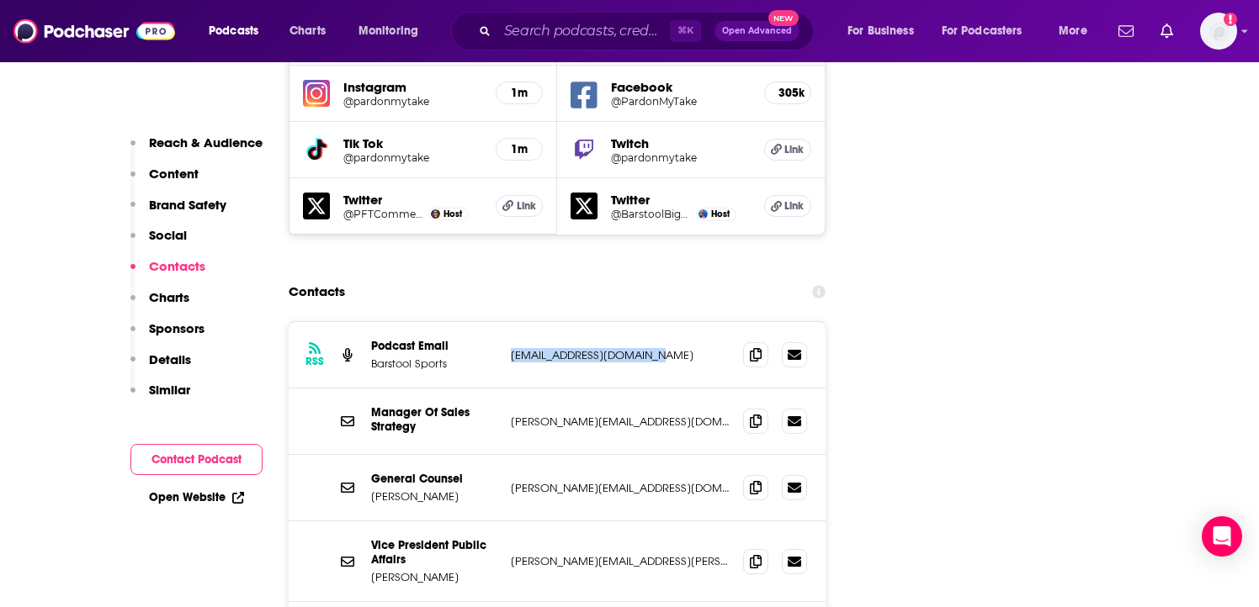
click at [506, 322] on div "RSS Podcast Email Barstool Sports podcasting@barstoolsports.com podcasting@bars…" at bounding box center [557, 355] width 537 height 66
copy p "podcasting@barstoolsports.com"
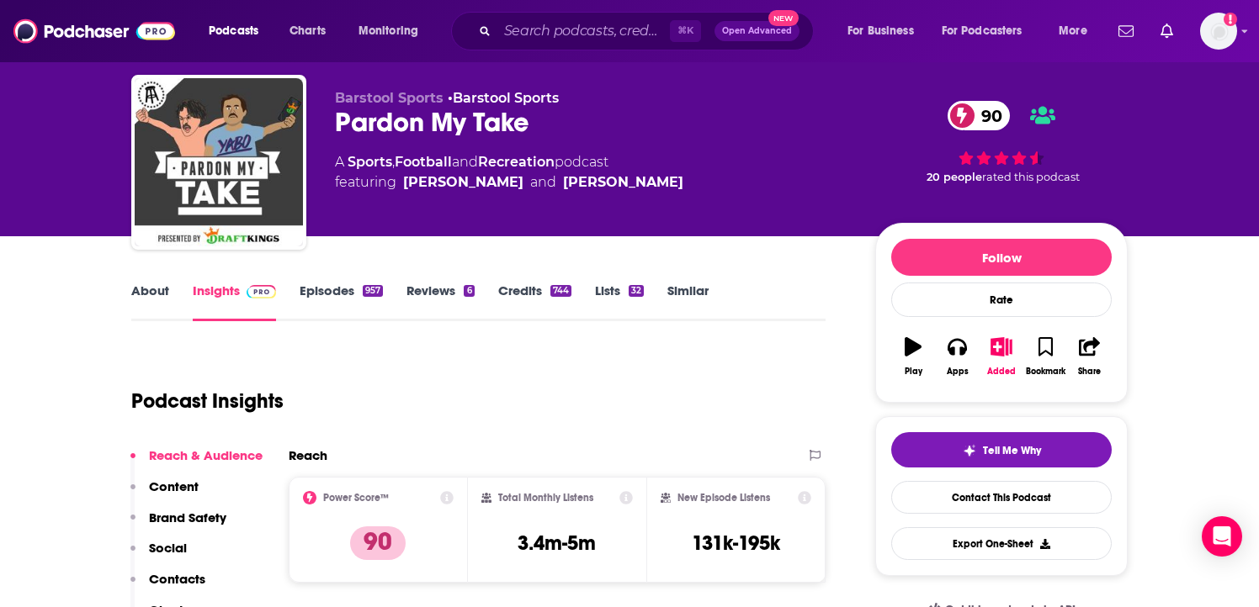
scroll to position [0, 0]
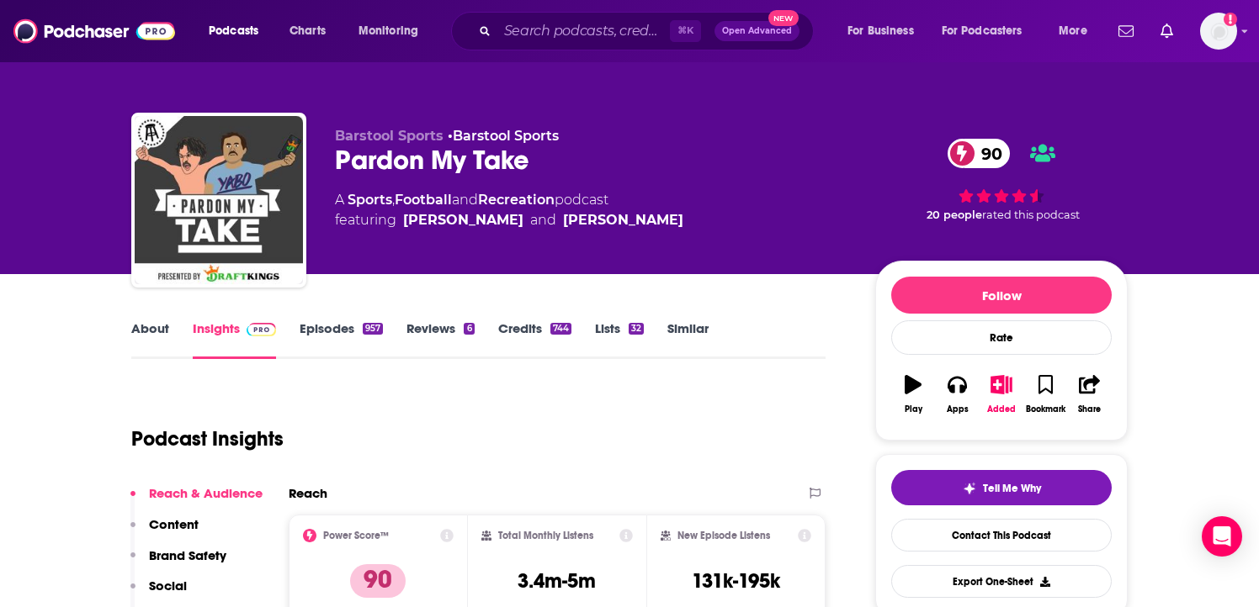
click at [150, 322] on link "About" at bounding box center [150, 340] width 38 height 39
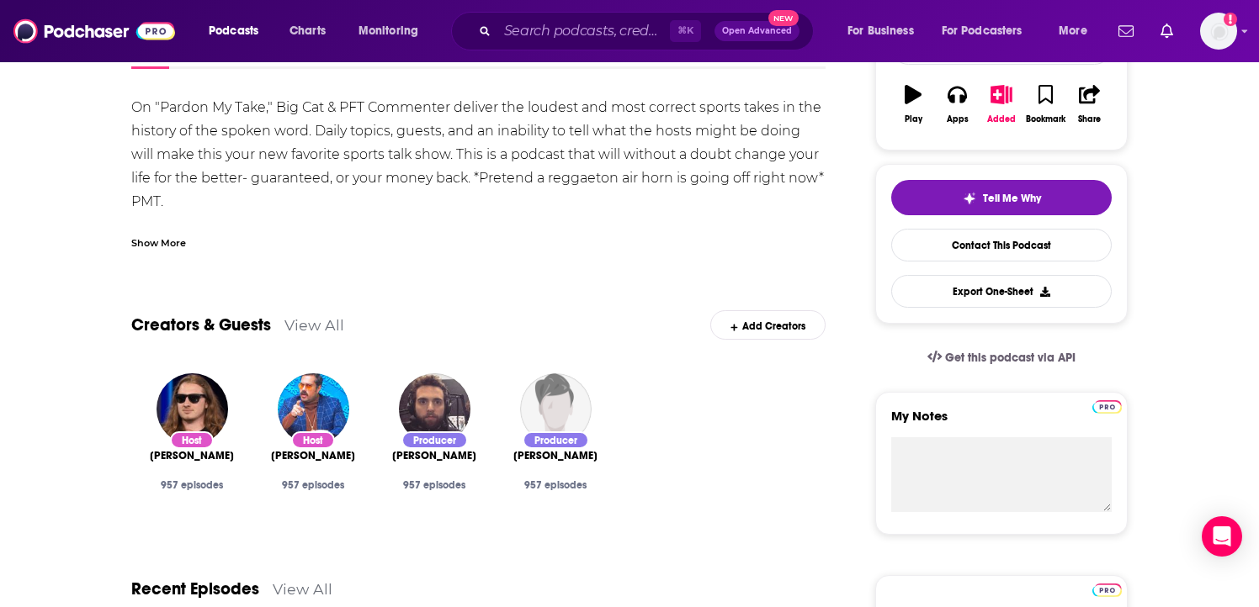
scroll to position [303, 0]
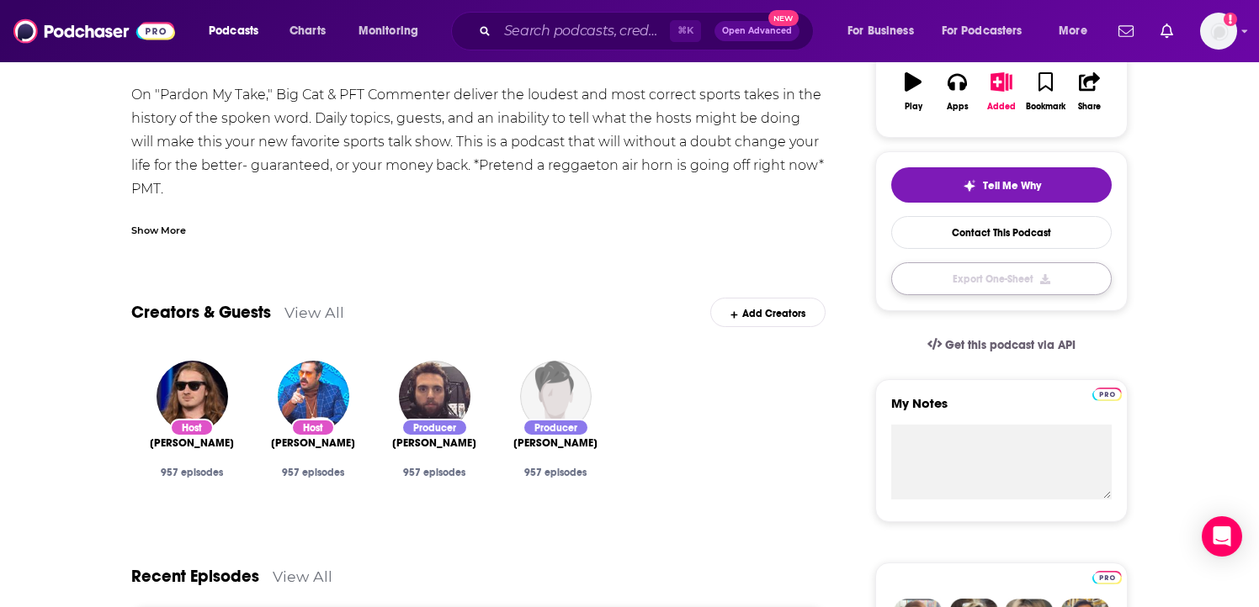
click at [937, 281] on button "Export One-Sheet" at bounding box center [1001, 278] width 220 height 33
click at [938, 282] on button "button" at bounding box center [1001, 277] width 220 height 31
click at [937, 283] on button "button" at bounding box center [1001, 277] width 220 height 31
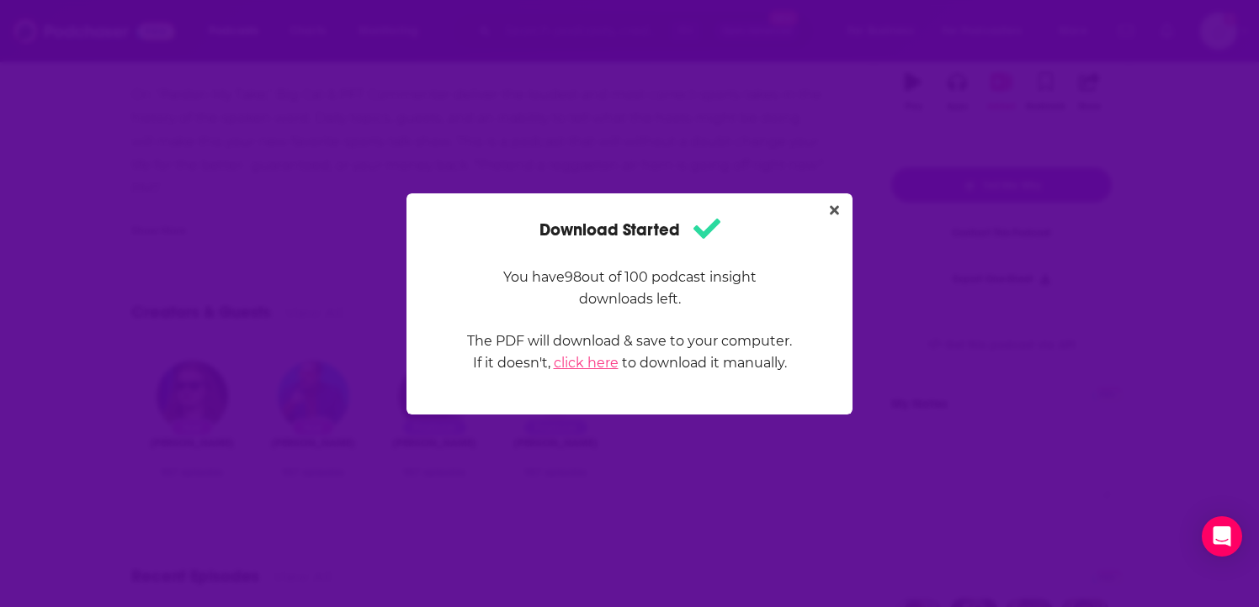
click at [599, 365] on link "click here" at bounding box center [586, 363] width 65 height 16
click at [832, 204] on icon "Close" at bounding box center [834, 210] width 9 height 13
